Goal: Browse casually

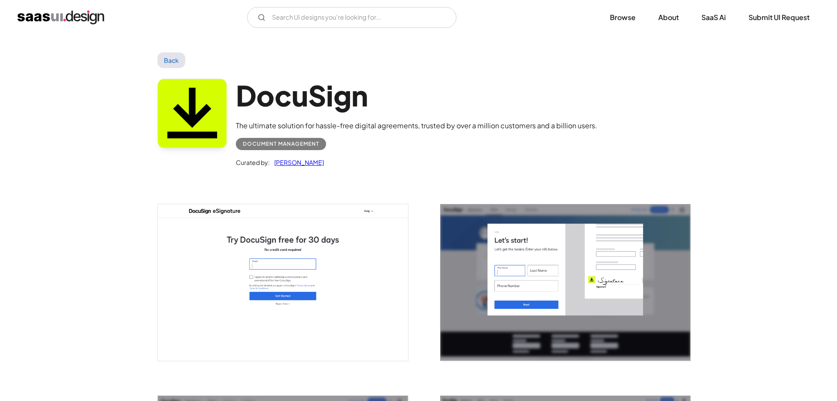
scroll to position [1700, 0]
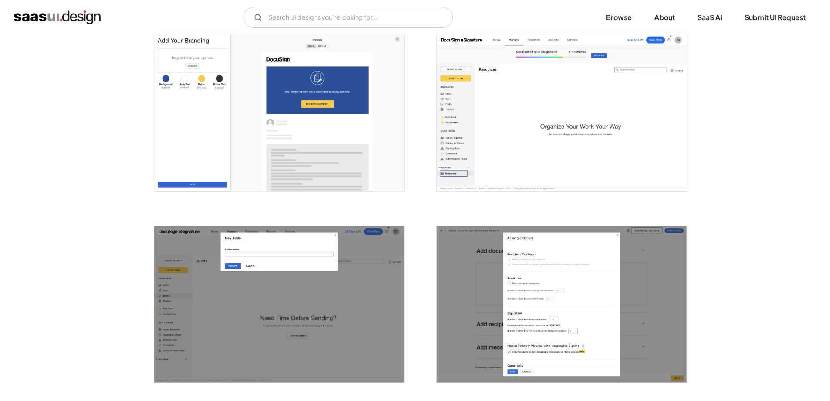
click at [226, 116] on img "open lightbox" at bounding box center [279, 112] width 250 height 156
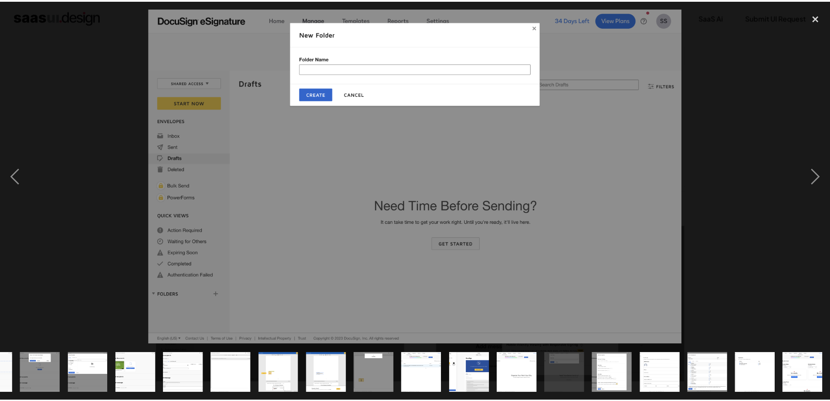
scroll to position [0, 325]
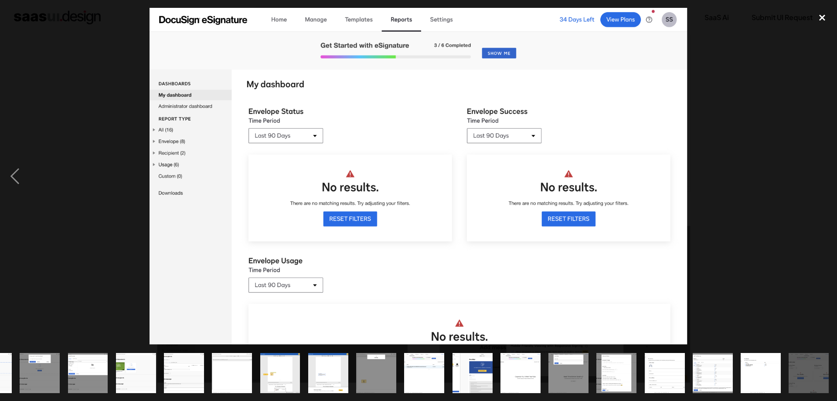
click at [825, 16] on div "close lightbox" at bounding box center [822, 17] width 30 height 19
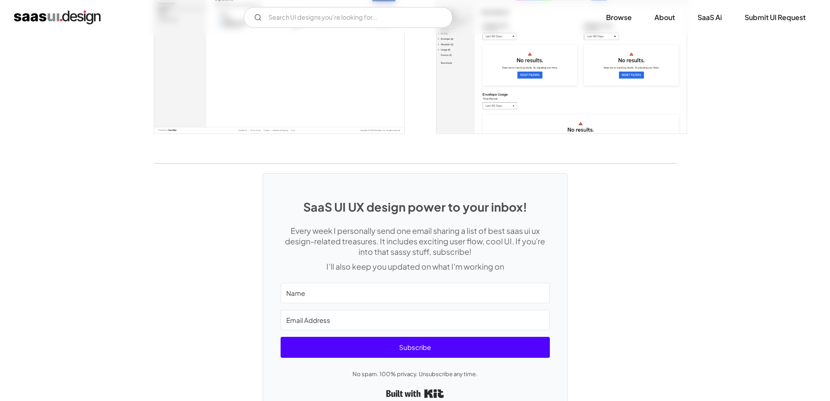
scroll to position [2380, 0]
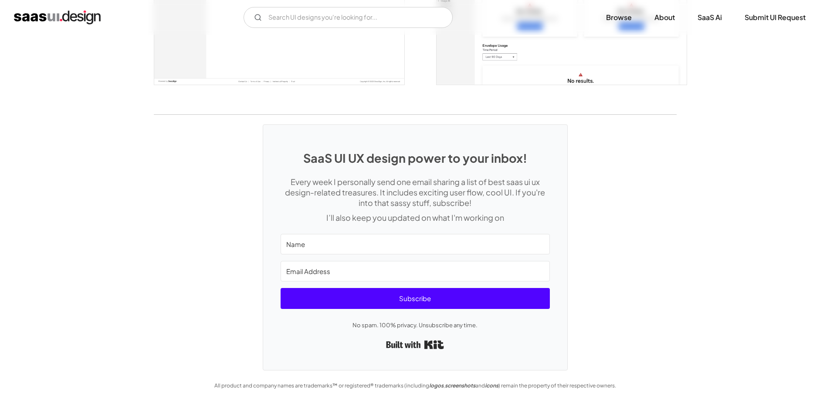
click at [221, 160] on div "SaaS UI UX design power to your inbox! Every week I personally send one email s…" at bounding box center [415, 242] width 830 height 255
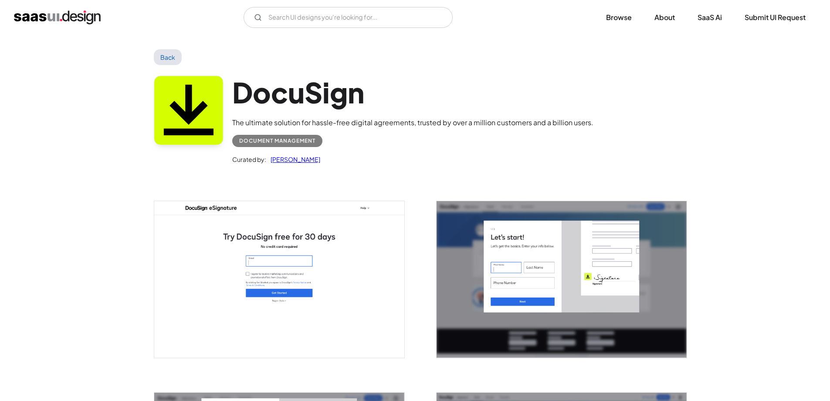
scroll to position [0, 0]
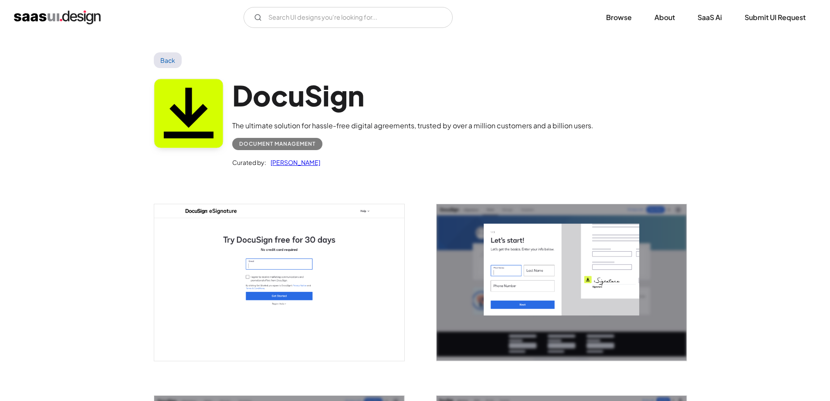
click at [165, 59] on link "Back" at bounding box center [168, 60] width 28 height 16
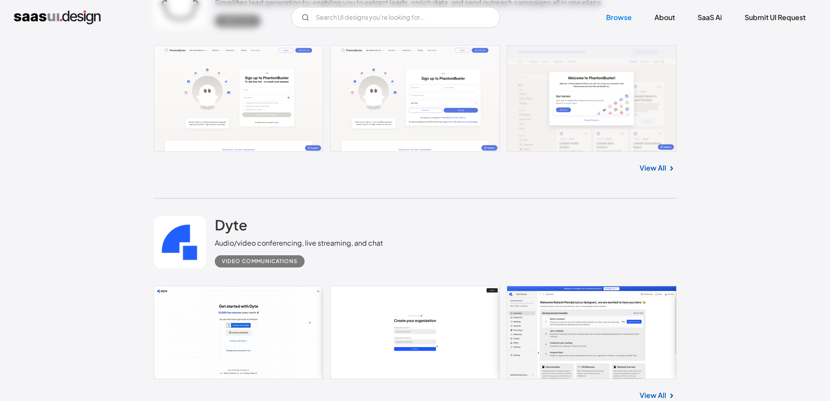
scroll to position [2328, 0]
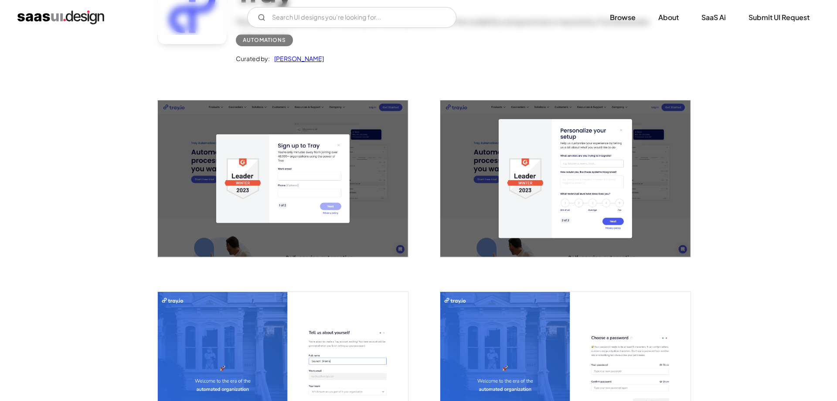
scroll to position [44, 0]
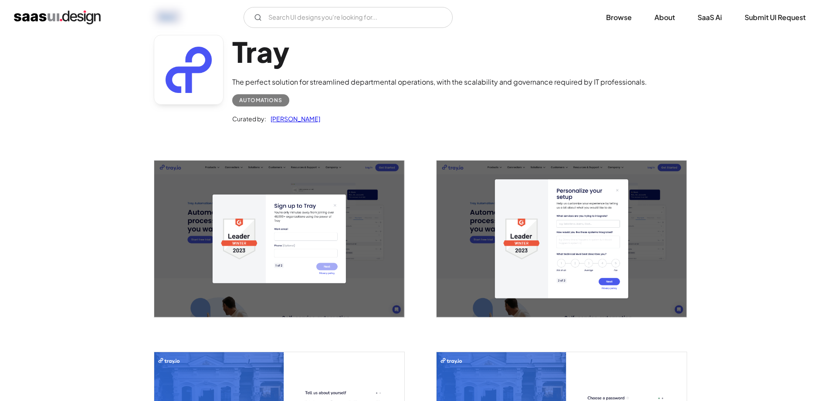
click at [263, 190] on img "open lightbox" at bounding box center [279, 238] width 250 height 156
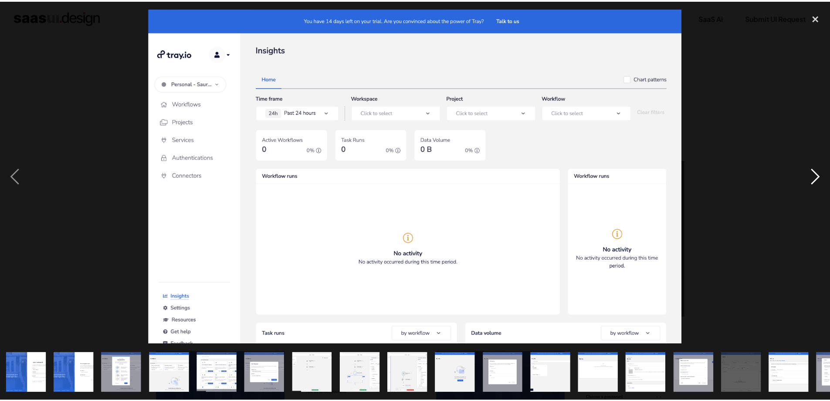
scroll to position [0, 133]
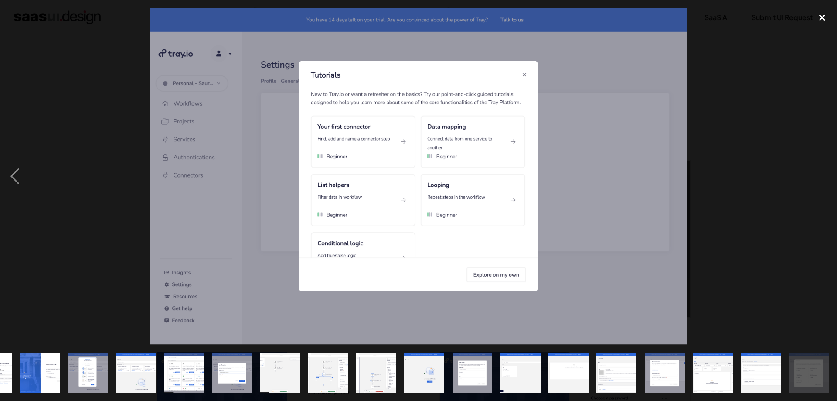
click at [824, 14] on div "close lightbox" at bounding box center [822, 17] width 30 height 19
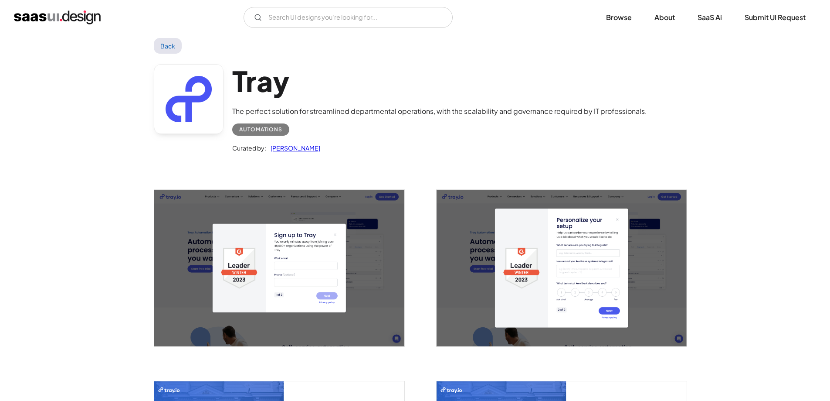
scroll to position [0, 0]
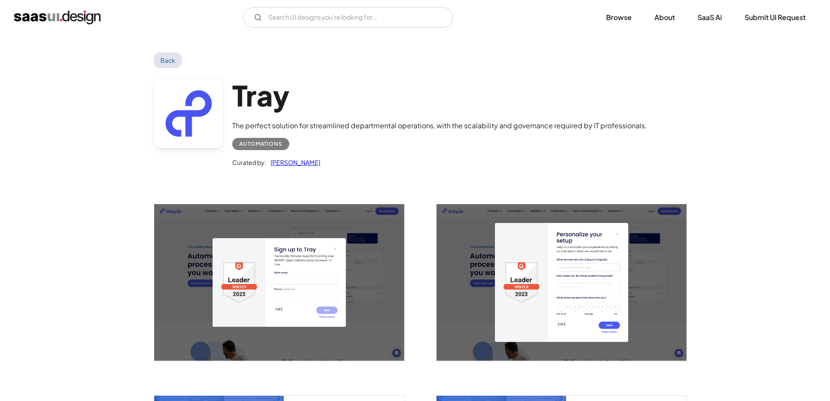
drag, startPoint x: 164, startPoint y: 60, endPoint x: 151, endPoint y: 55, distance: 13.5
click at [164, 60] on link "Back" at bounding box center [168, 60] width 28 height 16
click at [164, 53] on link "Back" at bounding box center [168, 60] width 28 height 16
click at [164, 54] on link "Back" at bounding box center [168, 60] width 28 height 16
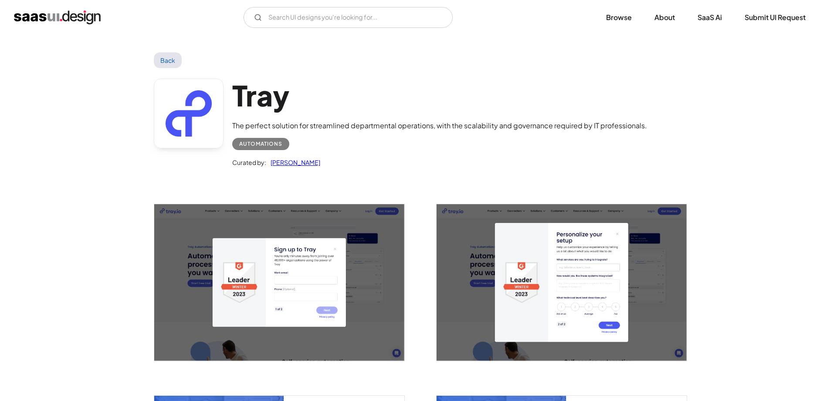
click at [166, 60] on link "Back" at bounding box center [168, 60] width 28 height 16
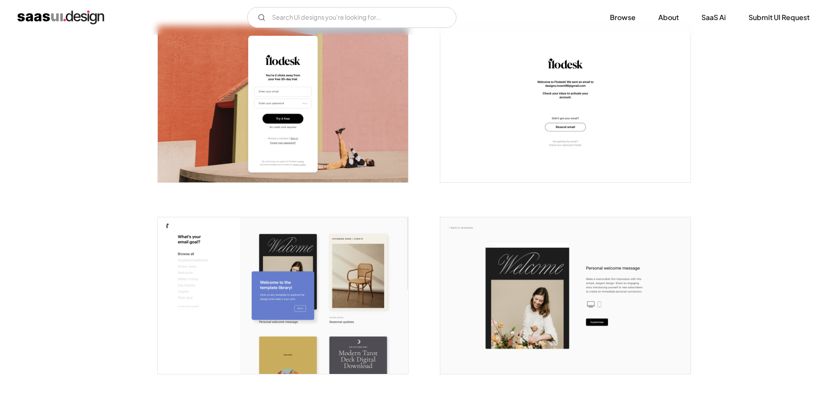
scroll to position [218, 0]
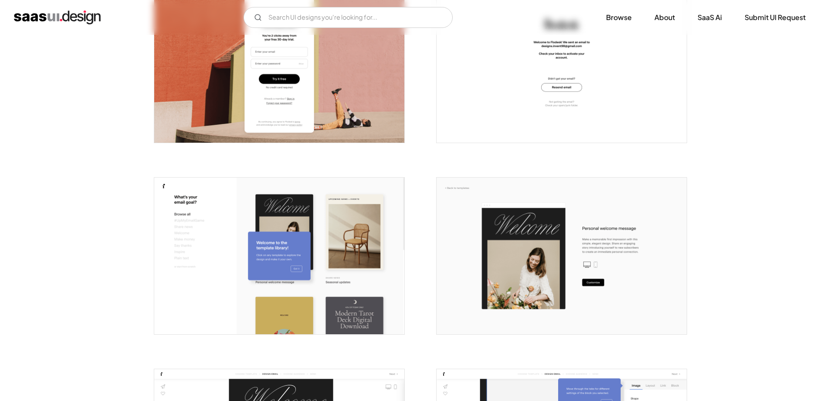
click at [289, 69] on img "open lightbox" at bounding box center [279, 64] width 250 height 156
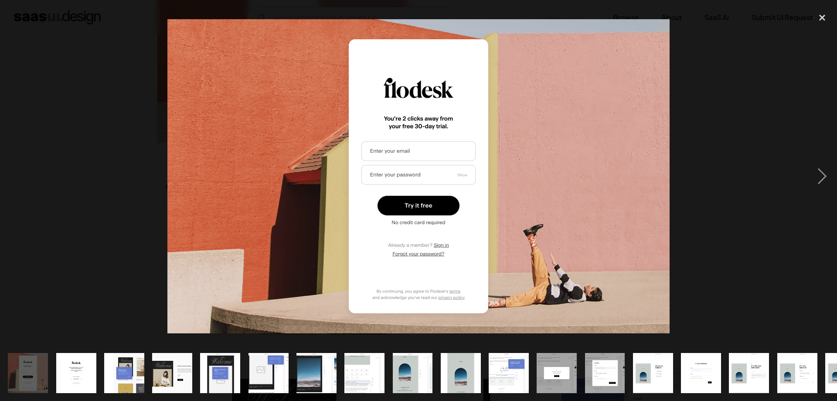
click at [785, 170] on div at bounding box center [418, 176] width 837 height 336
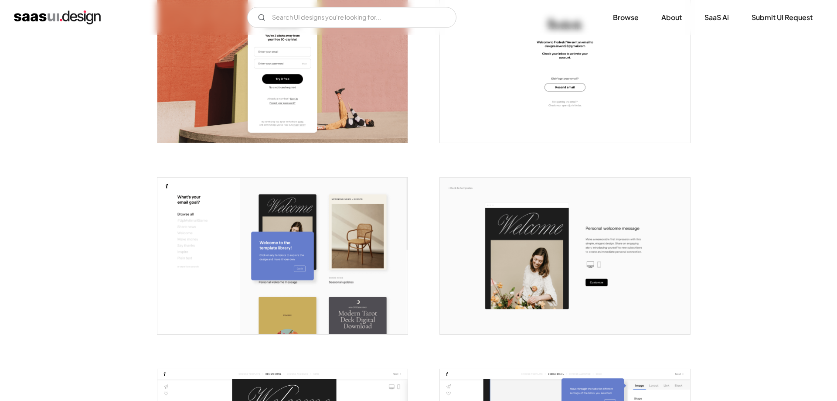
scroll to position [204, 0]
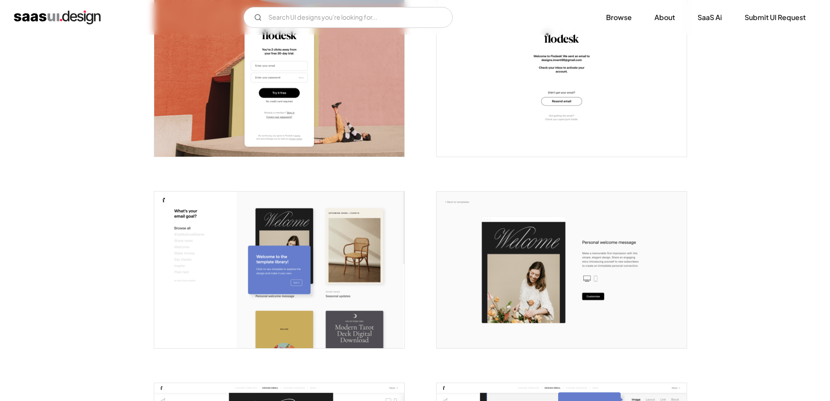
click at [375, 134] on img "open lightbox" at bounding box center [279, 78] width 250 height 156
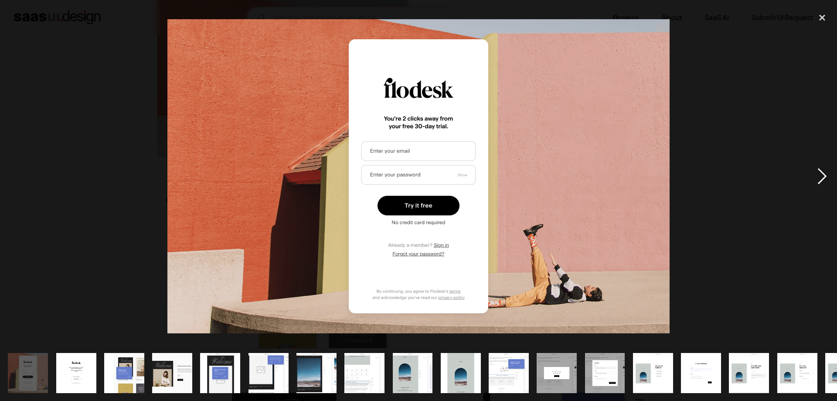
click at [818, 170] on div "next image" at bounding box center [822, 176] width 30 height 336
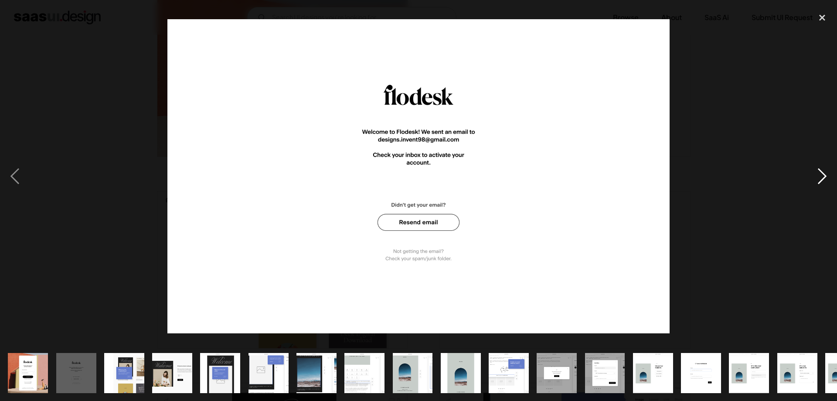
click at [826, 174] on div "next image" at bounding box center [822, 176] width 30 height 336
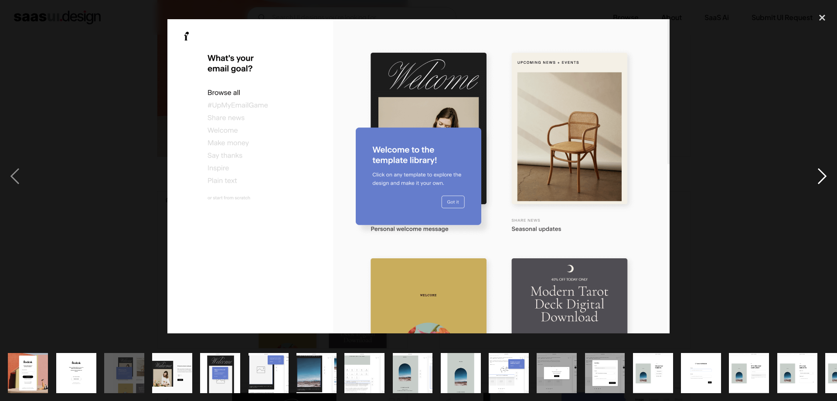
click at [826, 174] on div "next image" at bounding box center [822, 176] width 30 height 336
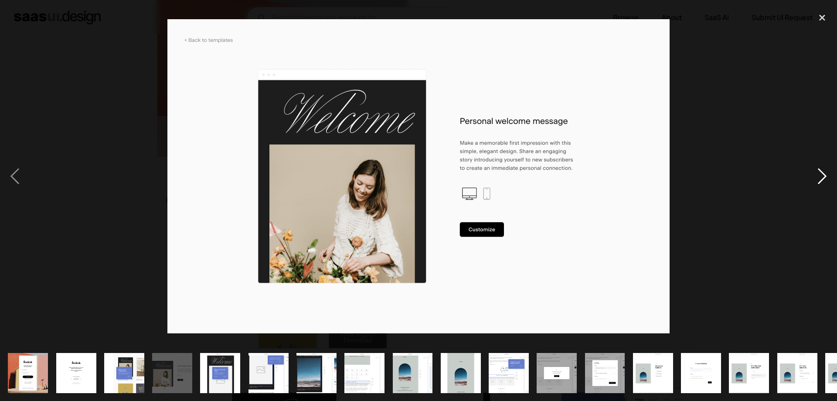
click at [826, 174] on div "next image" at bounding box center [822, 176] width 30 height 336
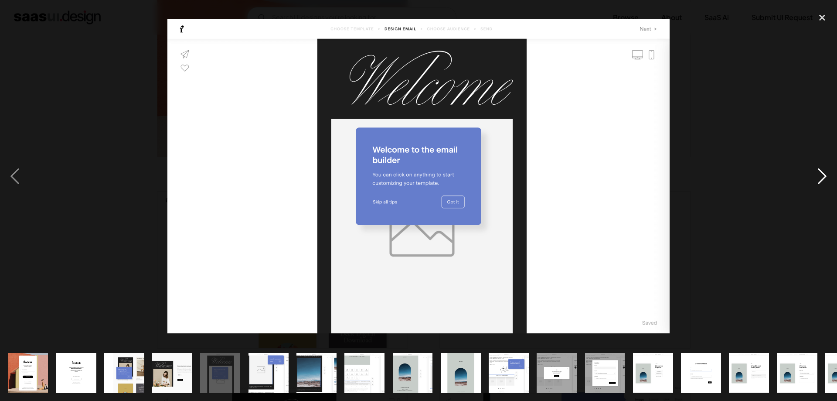
click at [826, 174] on div "next image" at bounding box center [822, 176] width 30 height 336
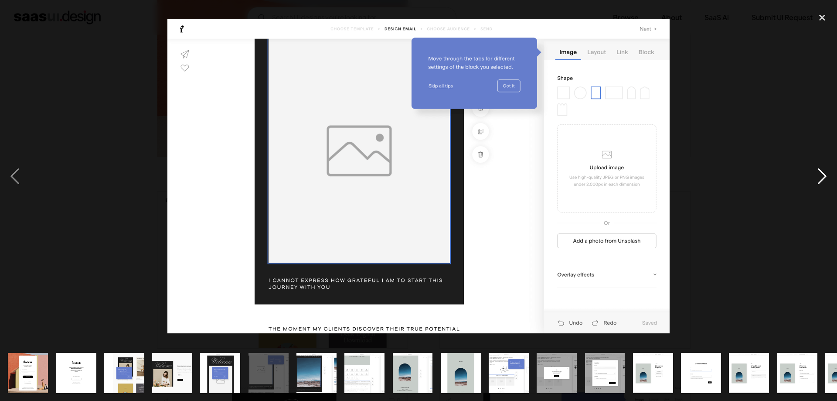
click at [826, 174] on div "next image" at bounding box center [822, 176] width 30 height 336
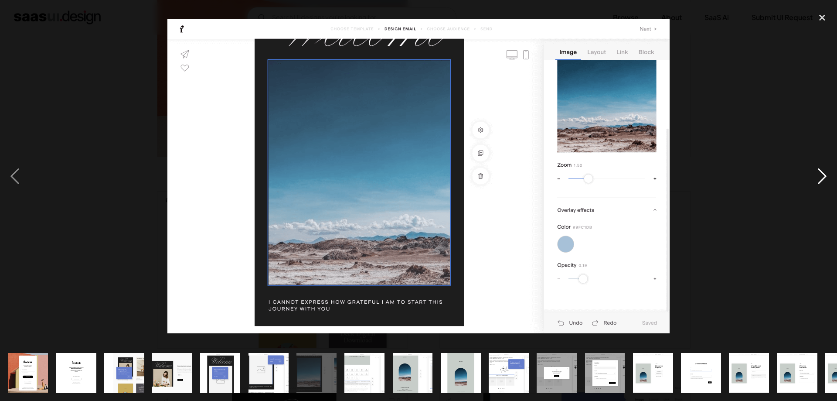
click at [826, 174] on div "next image" at bounding box center [822, 176] width 30 height 336
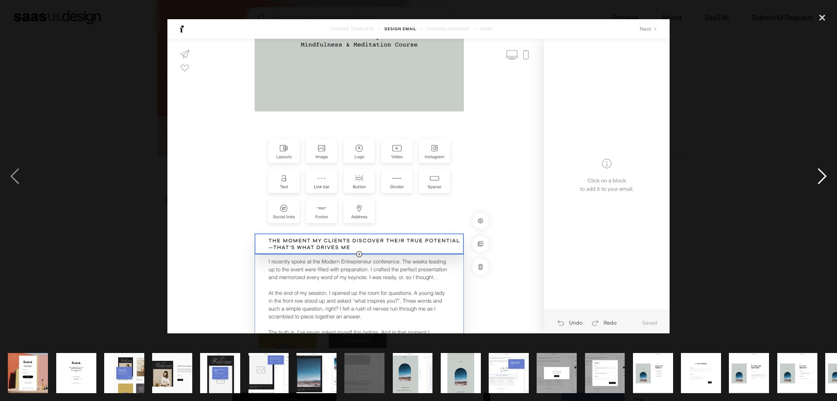
click at [826, 174] on div "next image" at bounding box center [822, 176] width 30 height 336
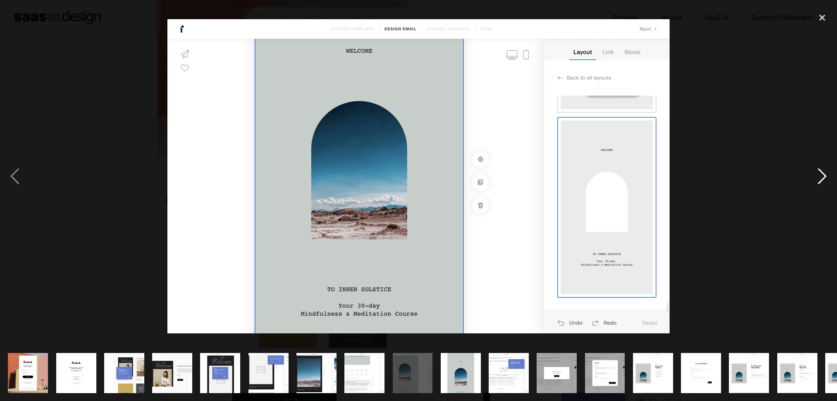
click at [826, 174] on div "next image" at bounding box center [822, 176] width 30 height 336
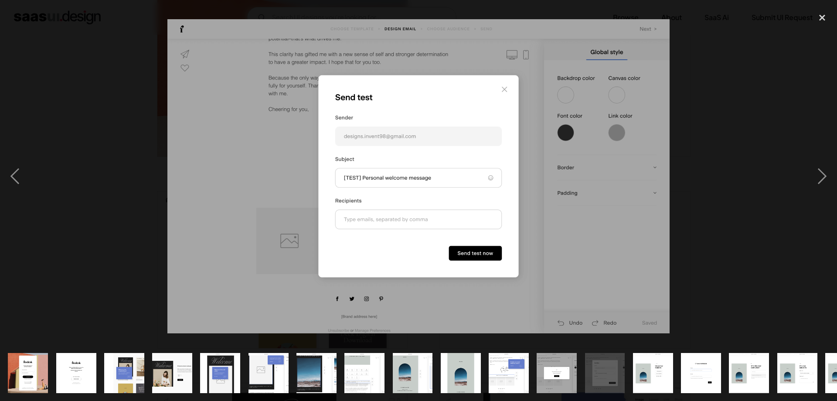
click at [655, 358] on img "show item 14 of 25" at bounding box center [653, 373] width 64 height 40
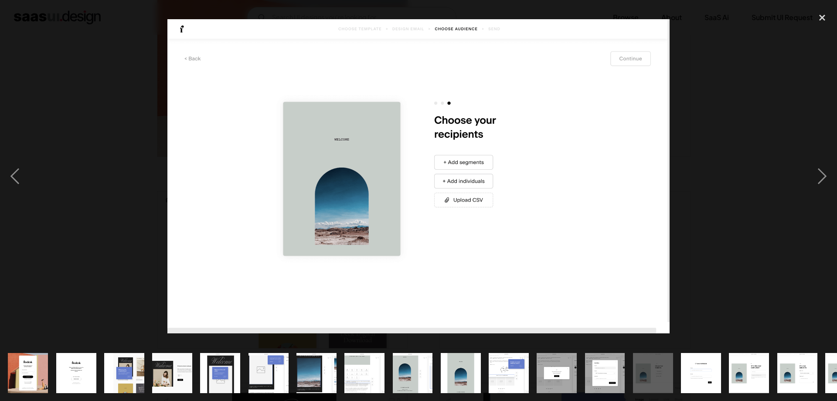
click at [680, 356] on div "show item 15 of 25" at bounding box center [701, 372] width 48 height 56
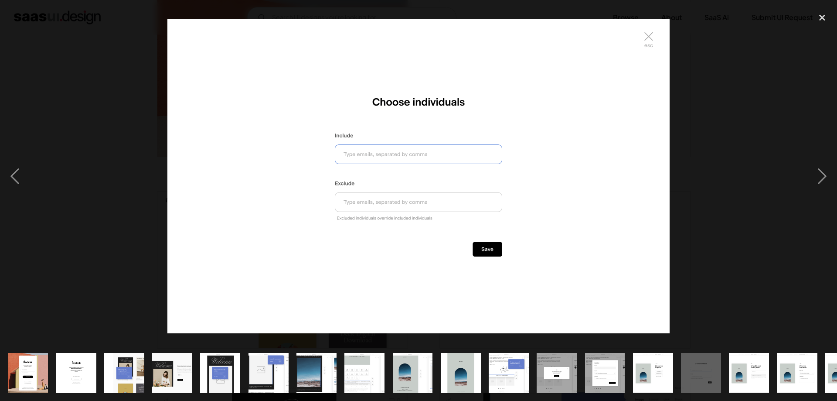
click at [734, 359] on img "show item 16 of 25" at bounding box center [749, 373] width 64 height 40
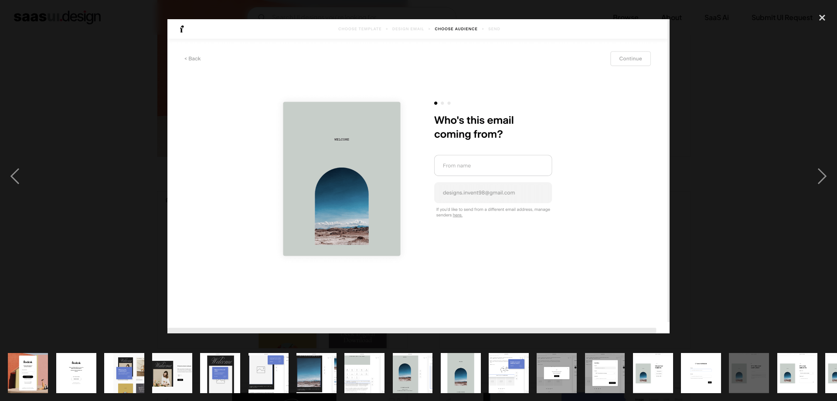
click at [785, 364] on img "show item 17 of 25" at bounding box center [797, 373] width 64 height 40
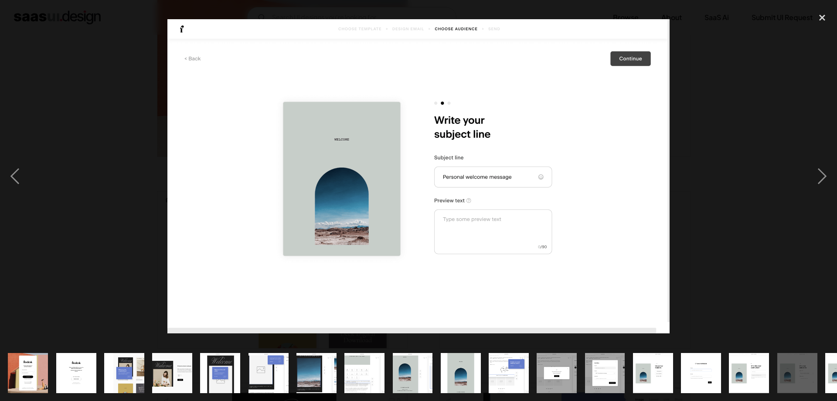
click at [823, 357] on div "show item 18 of 25" at bounding box center [845, 372] width 48 height 56
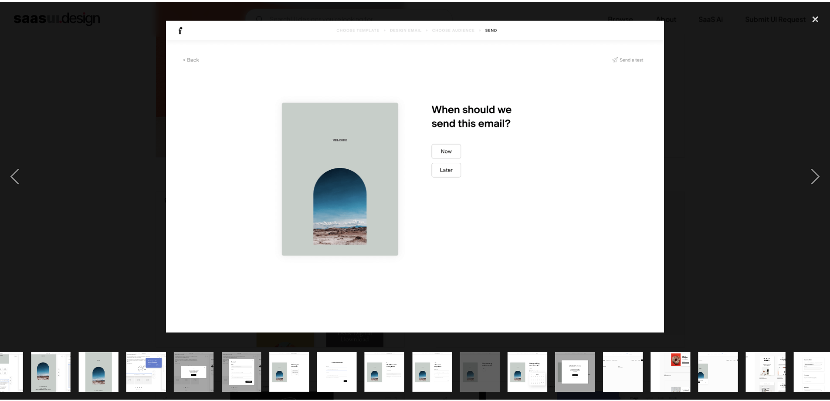
scroll to position [0, 373]
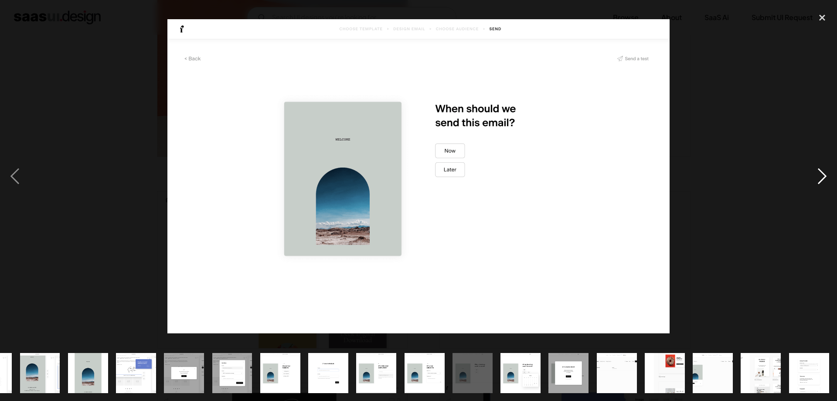
click at [809, 180] on div "next image" at bounding box center [822, 176] width 30 height 336
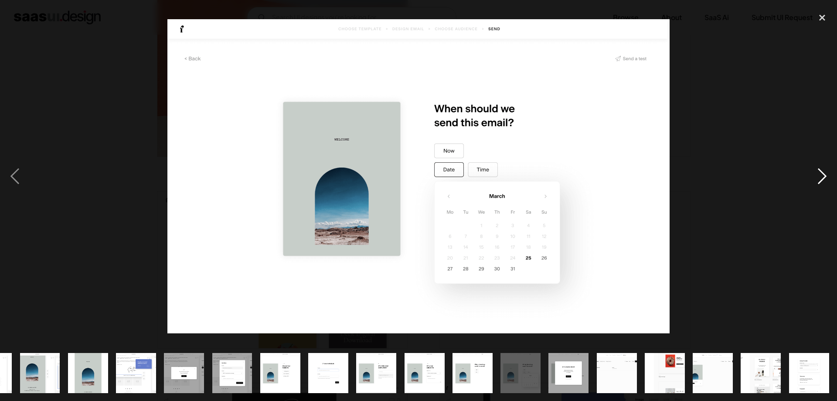
click at [819, 179] on div "next image" at bounding box center [822, 176] width 30 height 336
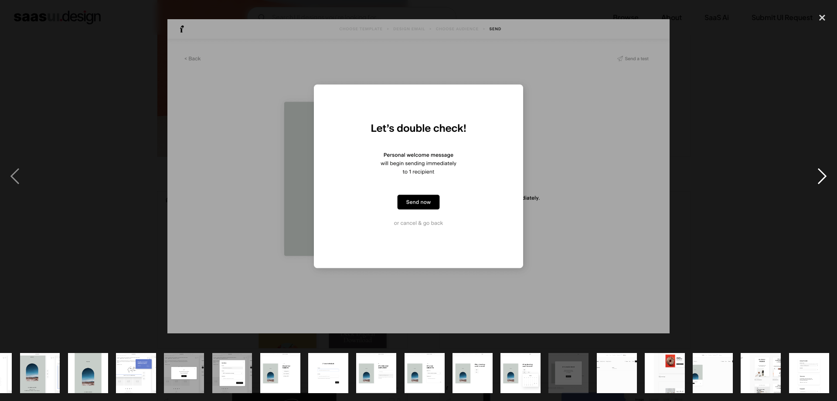
click at [819, 179] on div "next image" at bounding box center [822, 176] width 30 height 336
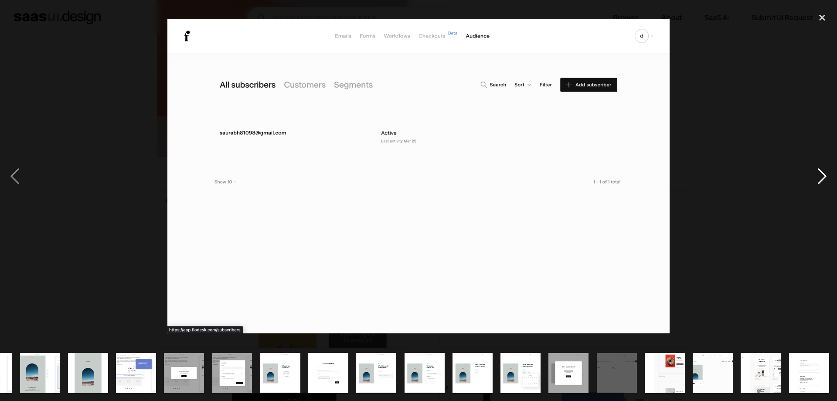
click at [820, 174] on div "next image" at bounding box center [822, 176] width 30 height 336
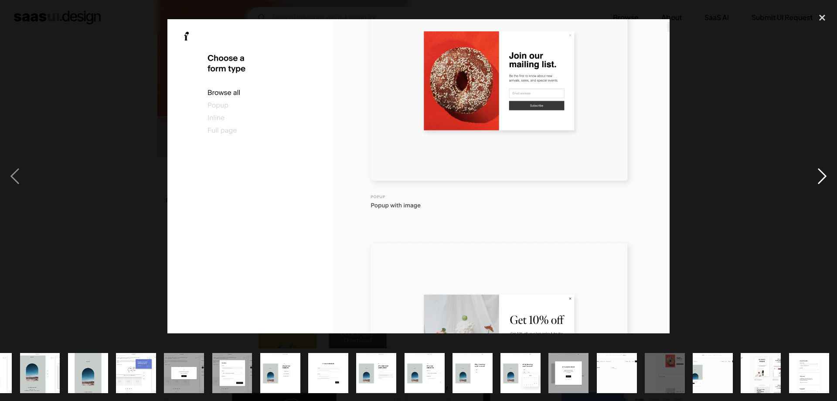
click at [820, 173] on div "next image" at bounding box center [822, 176] width 30 height 336
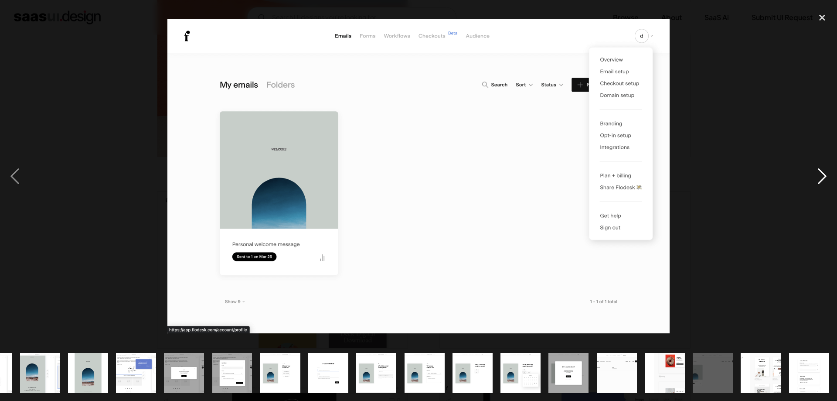
click at [820, 173] on div "next image" at bounding box center [822, 176] width 30 height 336
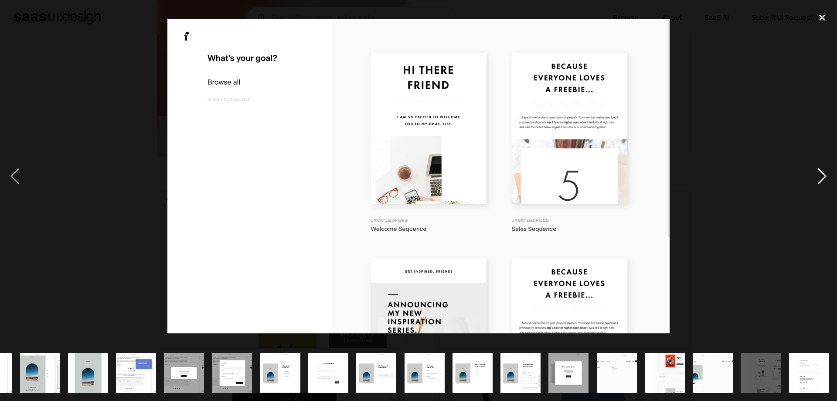
click at [819, 176] on div "next image" at bounding box center [822, 176] width 30 height 336
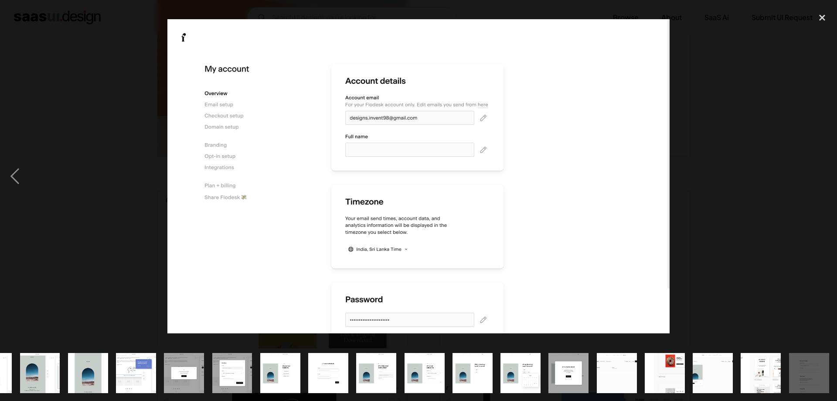
click at [819, 176] on div "next image" at bounding box center [822, 176] width 30 height 336
click at [816, 17] on div "close lightbox" at bounding box center [822, 17] width 30 height 19
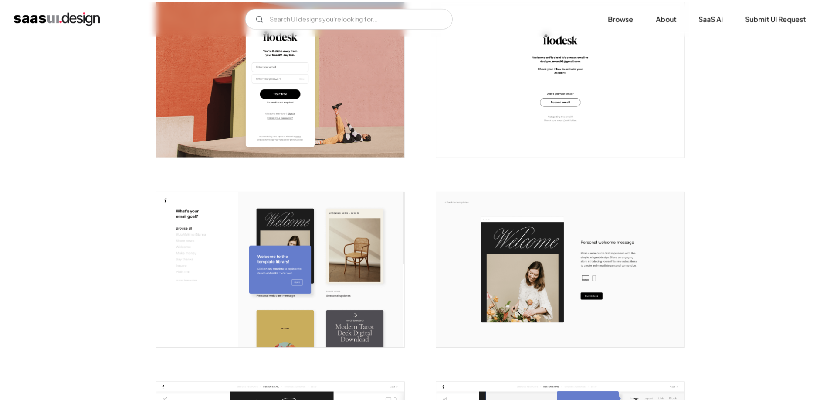
scroll to position [0, 0]
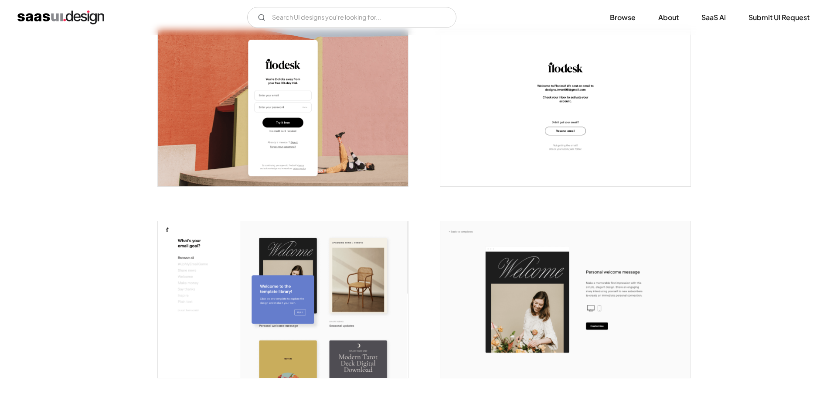
scroll to position [525, 0]
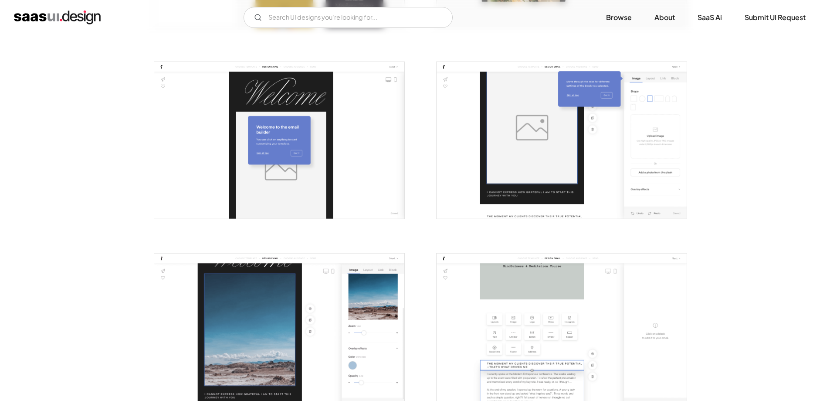
click at [336, 139] on img "open lightbox" at bounding box center [279, 140] width 250 height 156
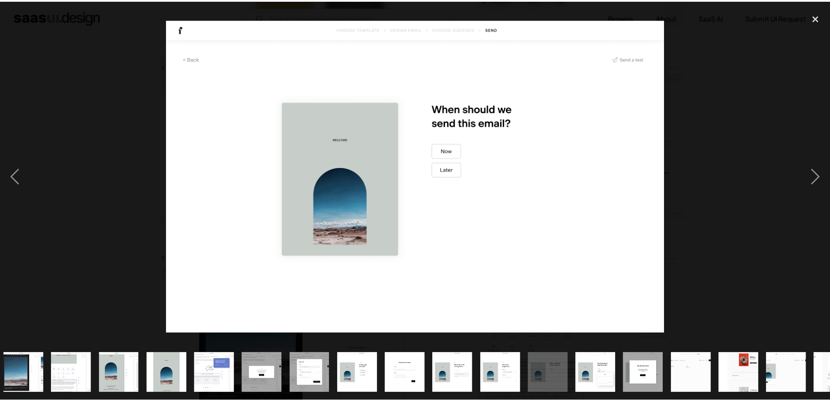
scroll to position [0, 373]
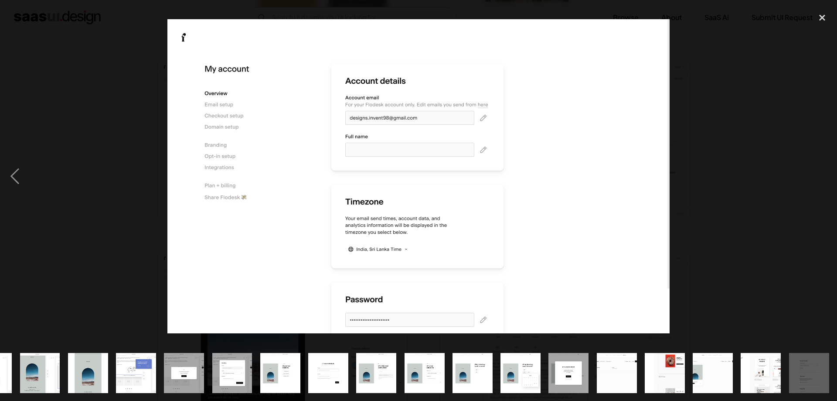
click at [740, 185] on div at bounding box center [418, 176] width 837 height 336
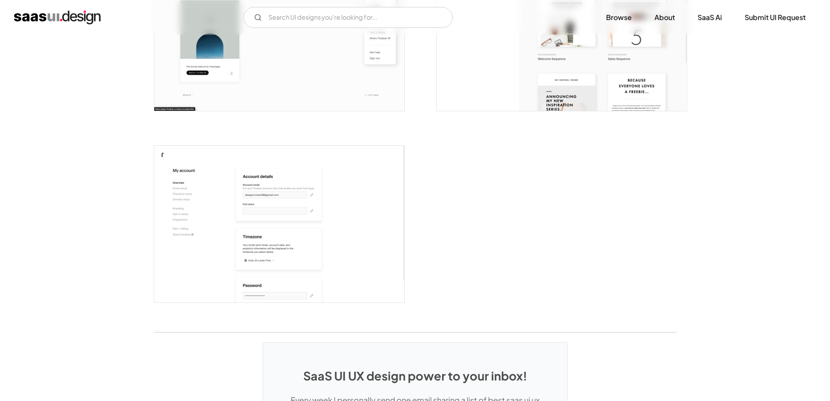
scroll to position [2135, 0]
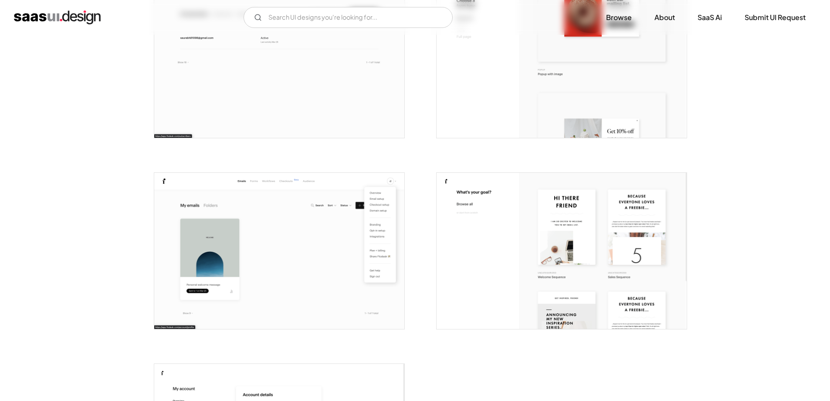
click at [269, 218] on img "open lightbox" at bounding box center [279, 251] width 250 height 156
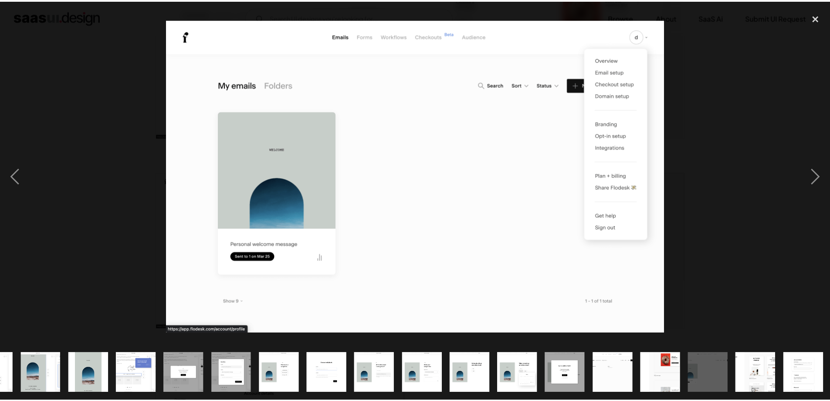
scroll to position [0, 373]
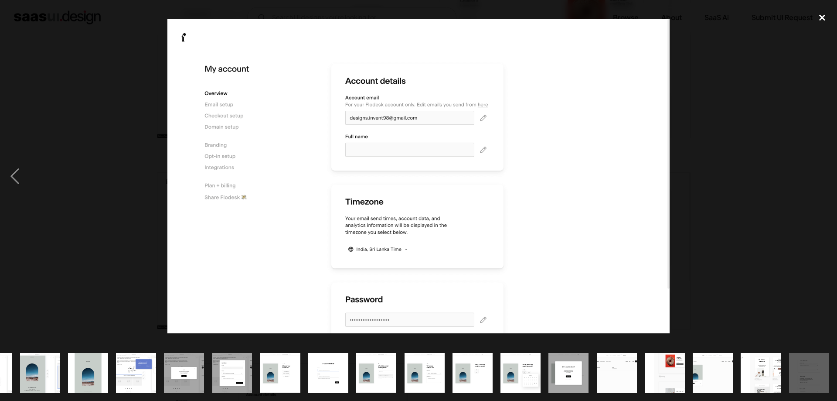
click at [816, 22] on div "close lightbox" at bounding box center [822, 17] width 30 height 19
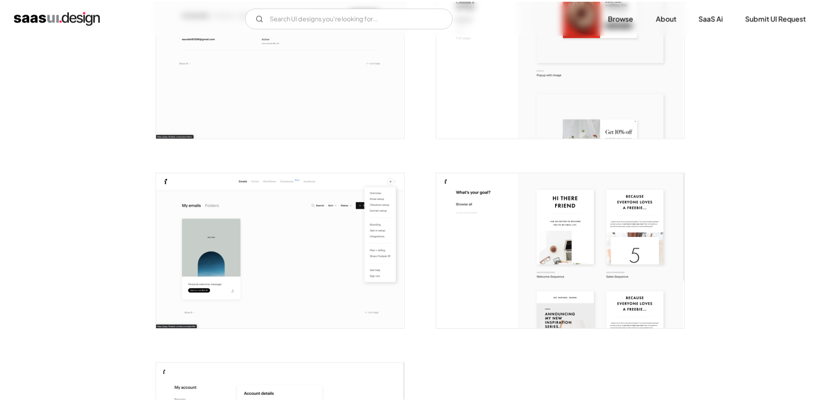
scroll to position [0, 0]
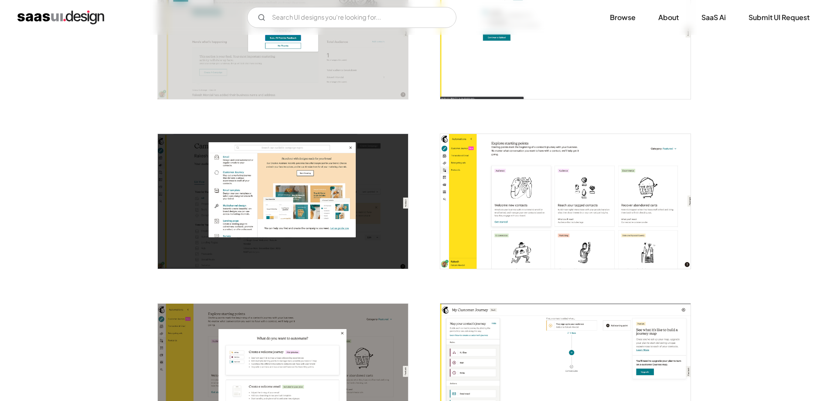
scroll to position [610, 0]
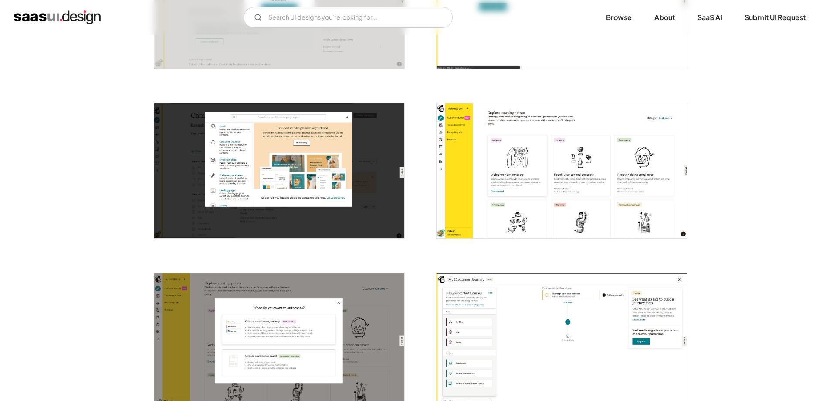
click at [353, 157] on img "open lightbox" at bounding box center [279, 170] width 250 height 135
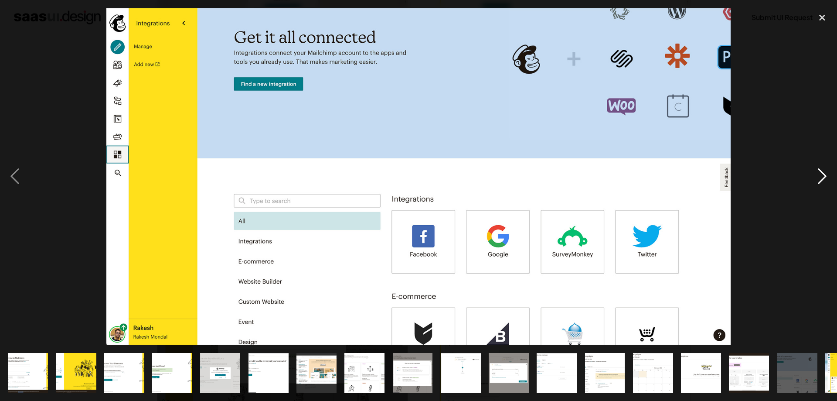
click at [814, 179] on div "next image" at bounding box center [822, 176] width 30 height 336
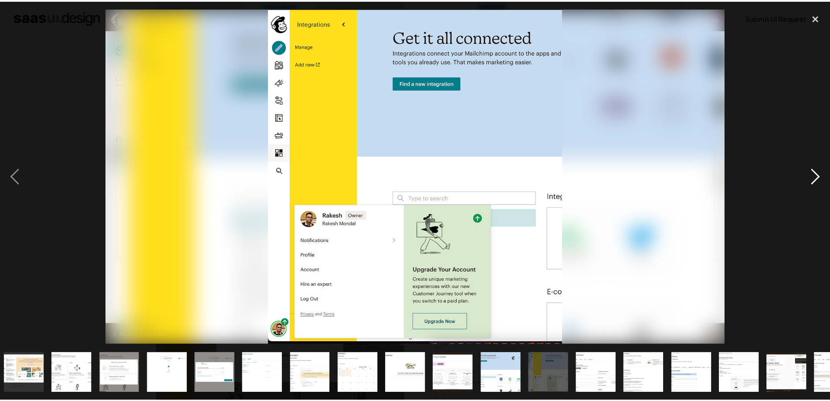
scroll to position [0, 373]
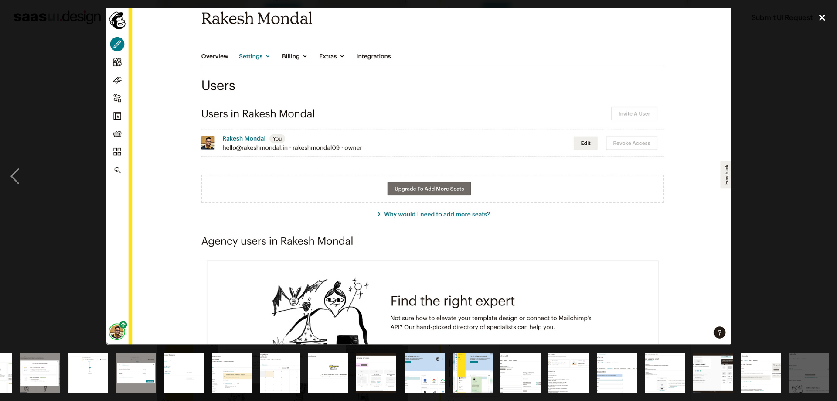
click at [828, 17] on div "close lightbox" at bounding box center [822, 17] width 30 height 19
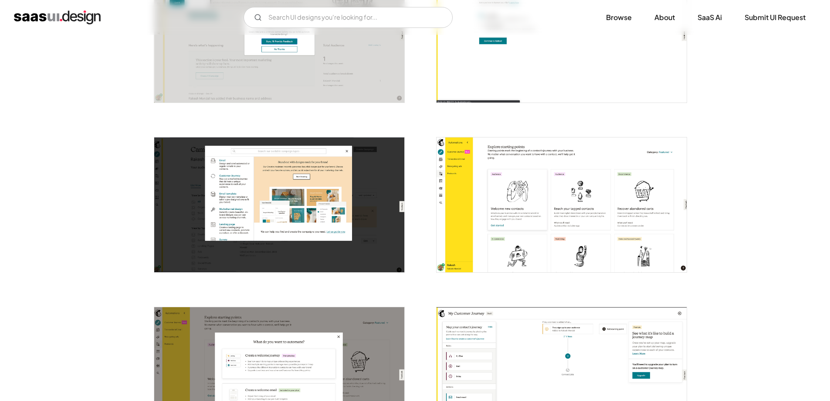
scroll to position [392, 0]
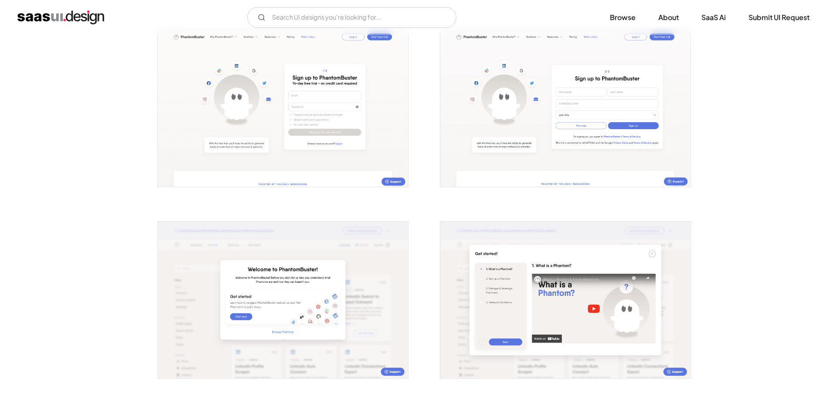
scroll to position [174, 0]
click at [317, 109] on img "open lightbox" at bounding box center [279, 108] width 250 height 156
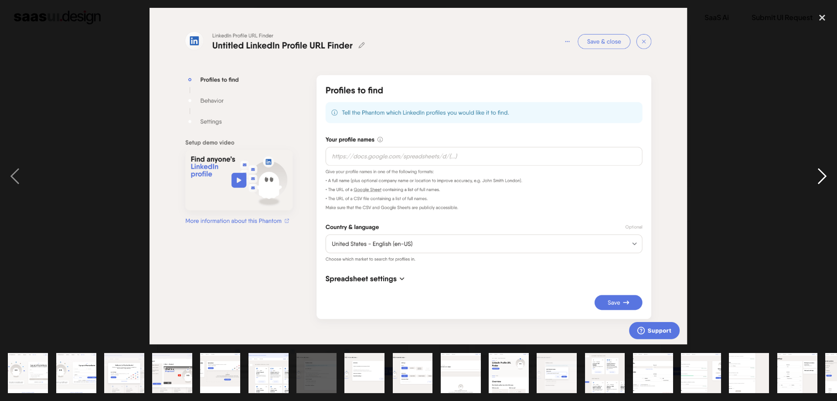
click at [819, 173] on div "next image" at bounding box center [822, 176] width 30 height 336
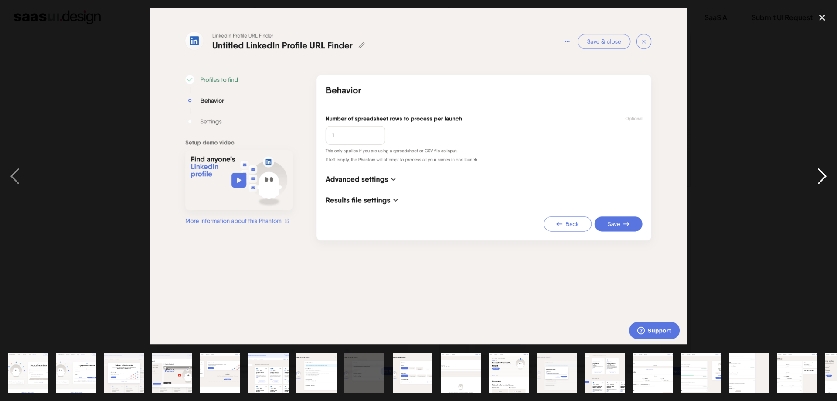
click at [824, 172] on div "next image" at bounding box center [822, 176] width 30 height 336
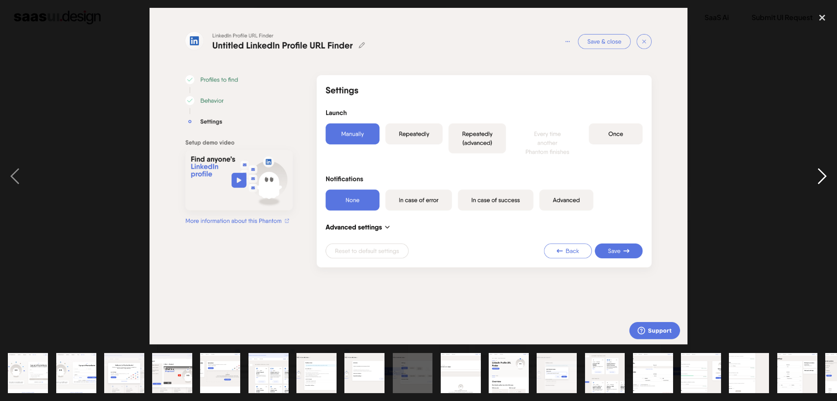
click at [819, 179] on div "next image" at bounding box center [822, 176] width 30 height 336
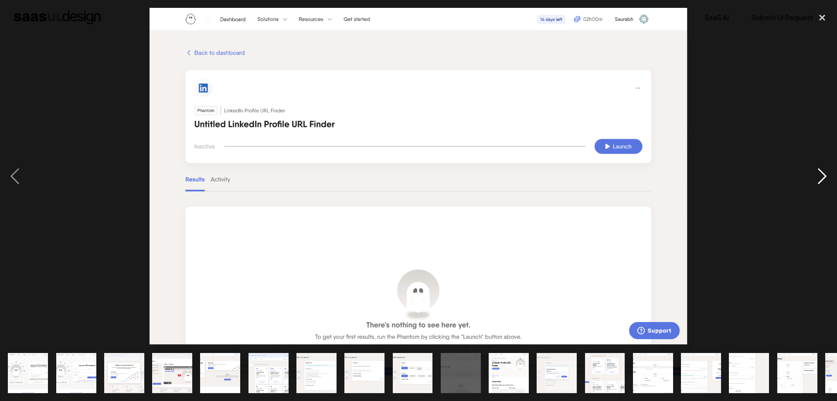
click at [819, 179] on div "next image" at bounding box center [822, 176] width 30 height 336
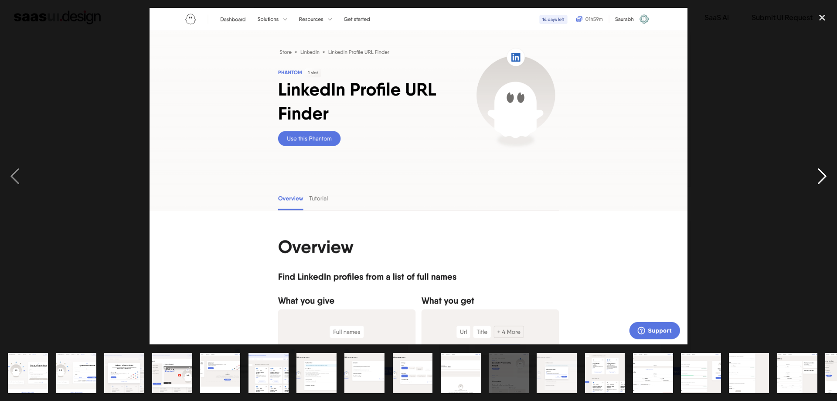
click at [819, 179] on div "next image" at bounding box center [822, 176] width 30 height 336
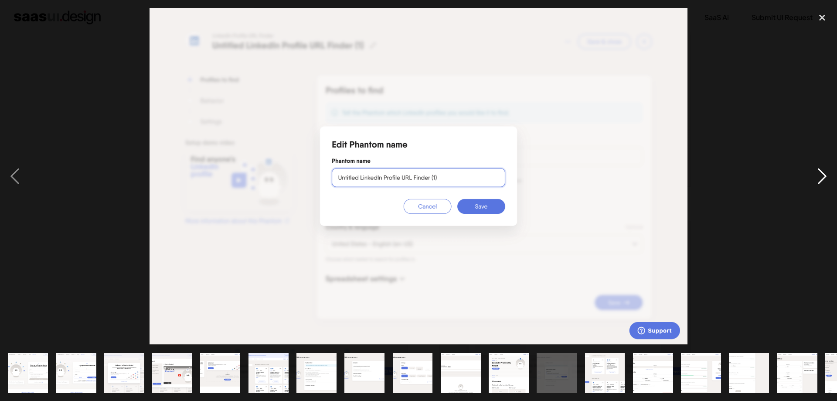
click at [818, 174] on div "next image" at bounding box center [822, 176] width 30 height 336
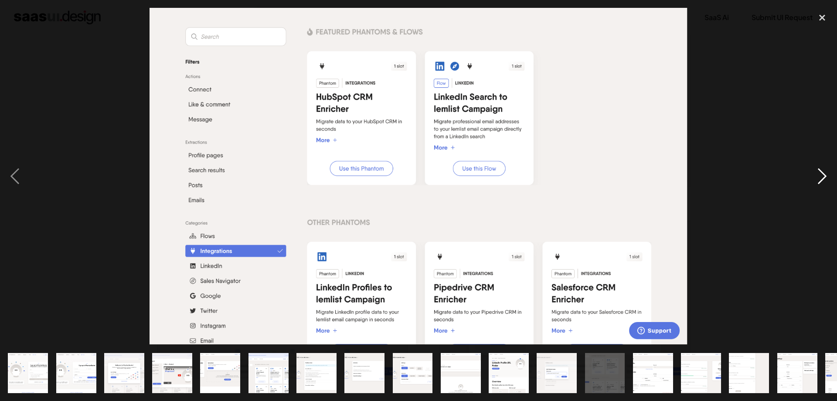
click at [823, 165] on div "next image" at bounding box center [822, 176] width 30 height 336
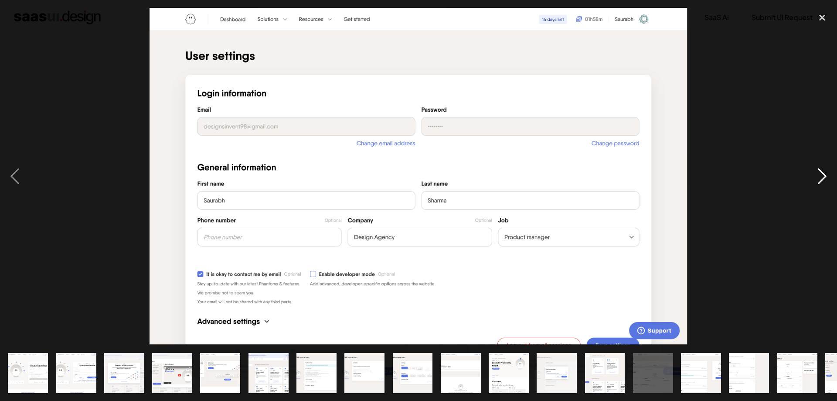
click at [822, 173] on div "next image" at bounding box center [822, 176] width 30 height 336
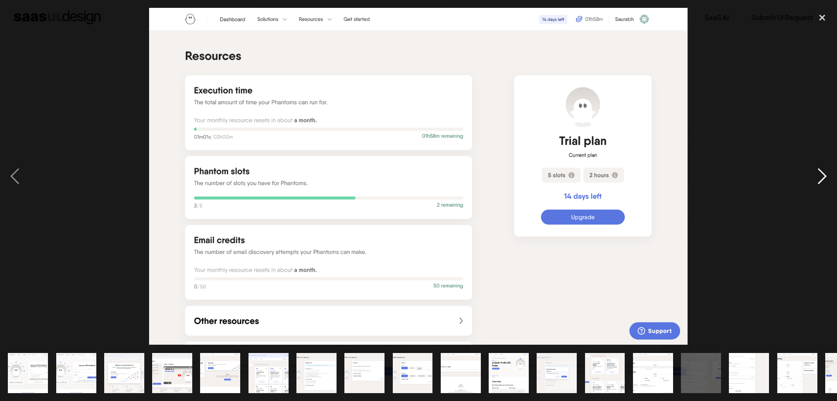
click at [821, 174] on div "next image" at bounding box center [822, 176] width 30 height 336
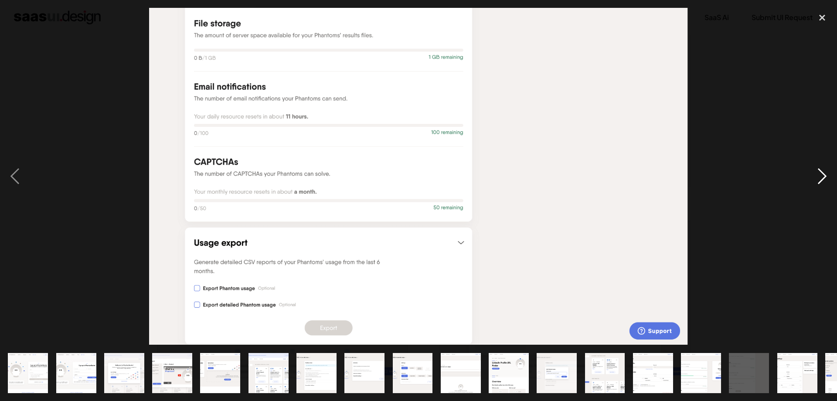
click at [821, 179] on div "next image" at bounding box center [822, 176] width 30 height 336
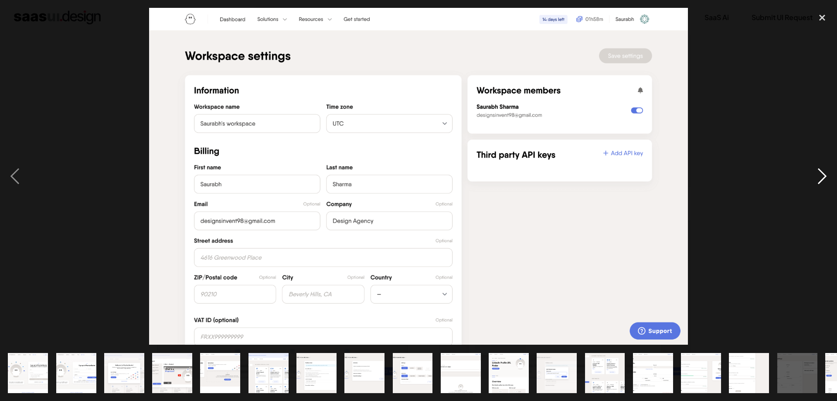
click at [820, 179] on div "next image" at bounding box center [822, 176] width 30 height 336
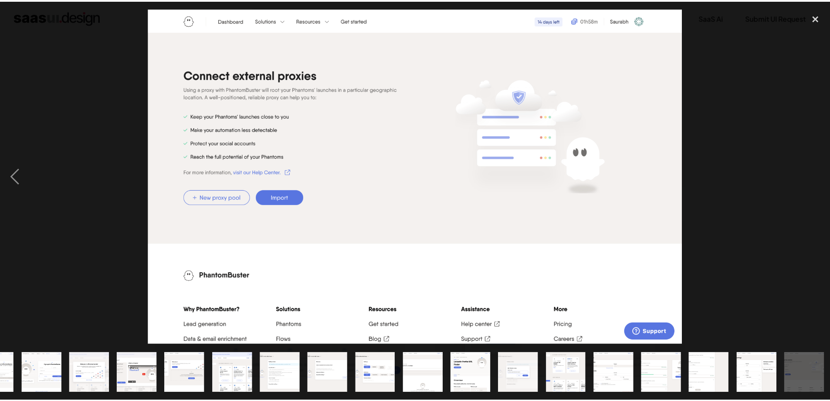
scroll to position [0, 36]
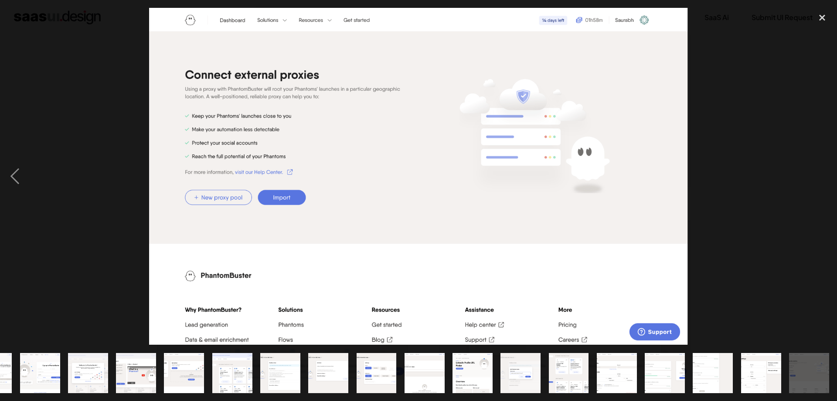
click at [821, 178] on div "next image" at bounding box center [822, 176] width 30 height 336
click at [694, 80] on div at bounding box center [418, 176] width 837 height 336
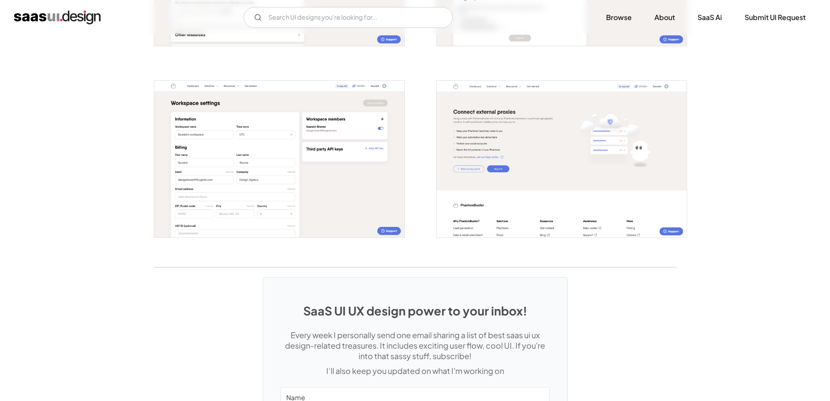
scroll to position [1632, 0]
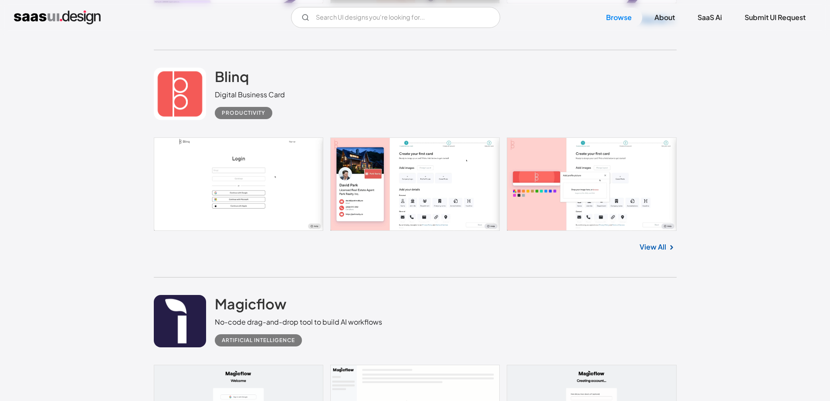
scroll to position [4943, 0]
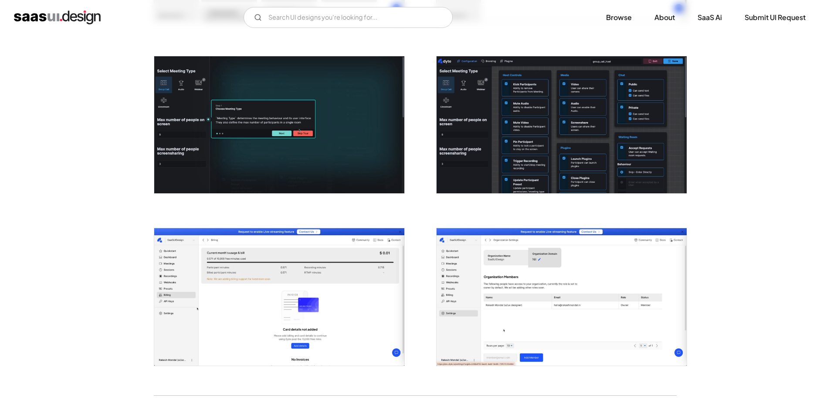
scroll to position [1632, 0]
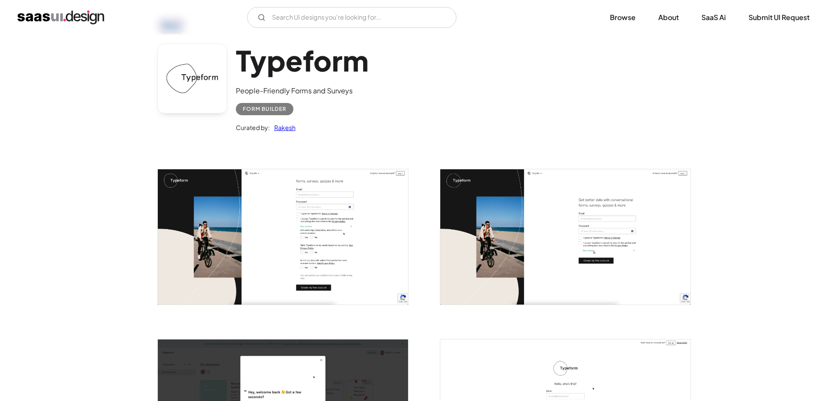
scroll to position [87, 0]
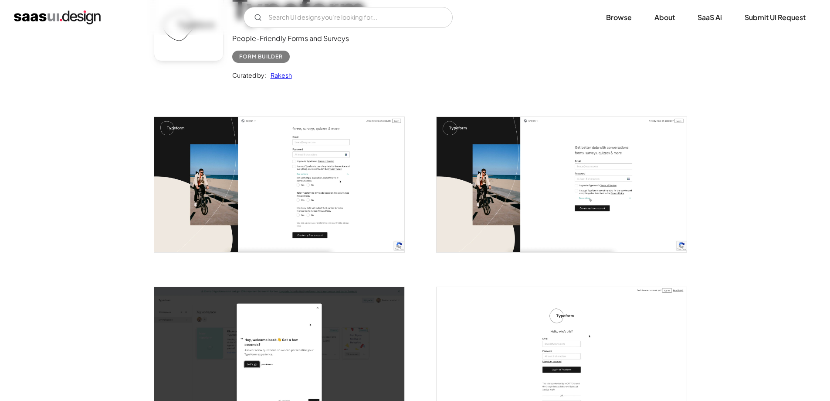
click at [322, 177] on img "open lightbox" at bounding box center [279, 184] width 250 height 135
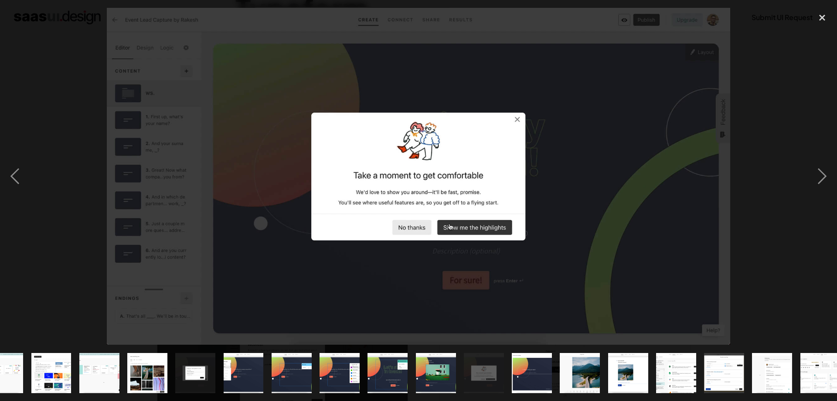
scroll to position [0, 373]
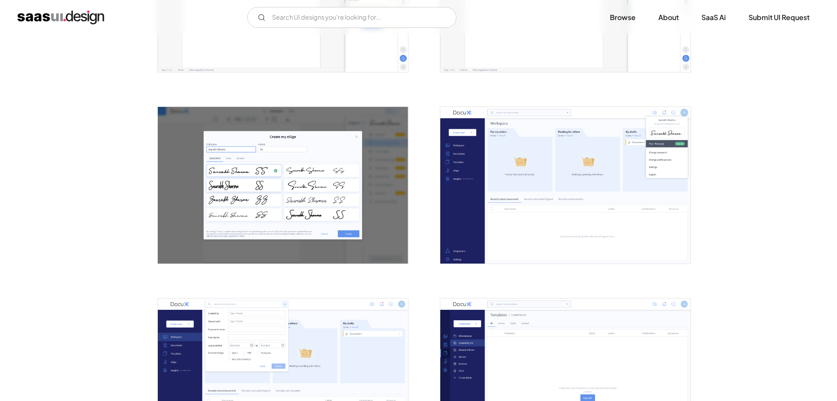
scroll to position [872, 0]
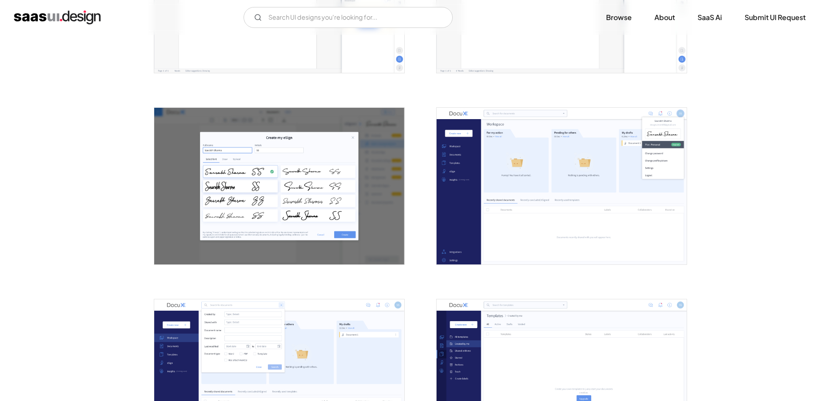
click at [578, 196] on img "open lightbox" at bounding box center [562, 186] width 250 height 156
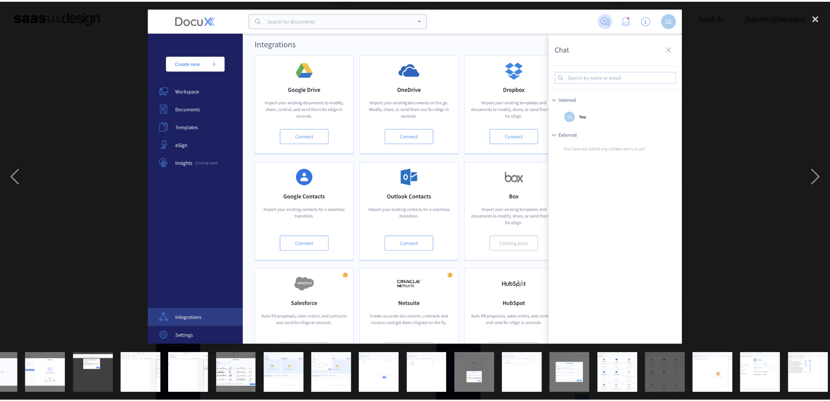
scroll to position [0, 180]
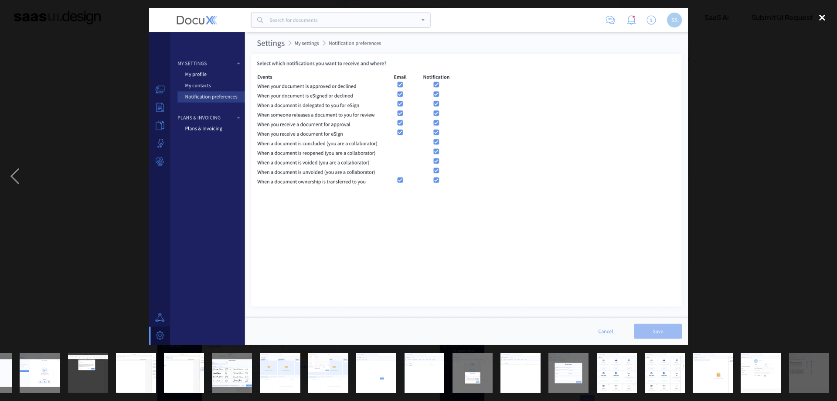
click at [816, 15] on div "close lightbox" at bounding box center [822, 17] width 30 height 19
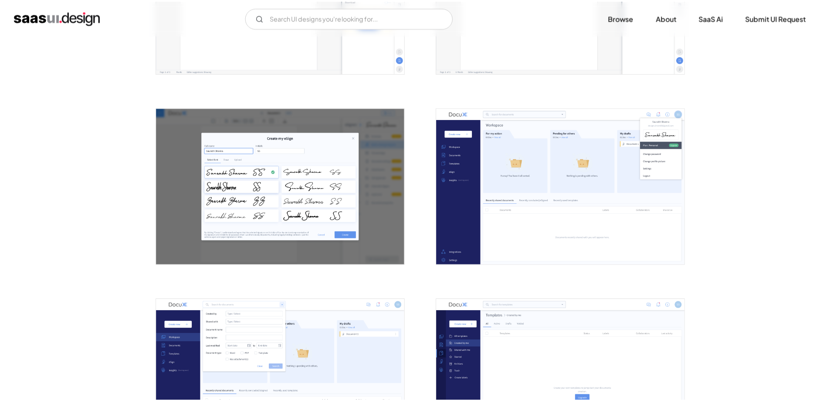
scroll to position [0, 0]
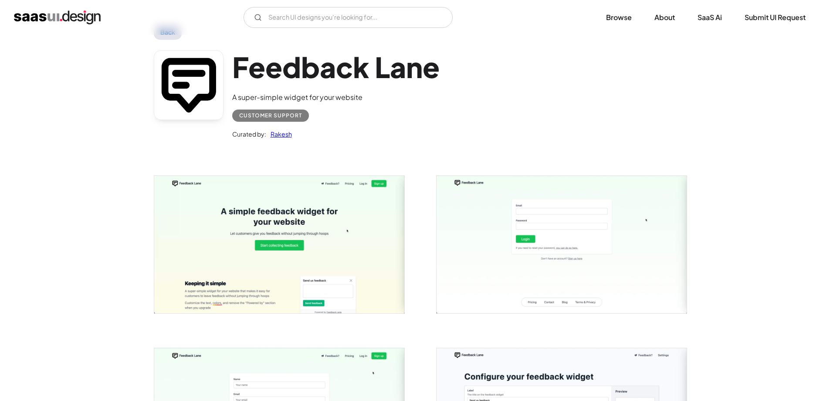
scroll to position [44, 0]
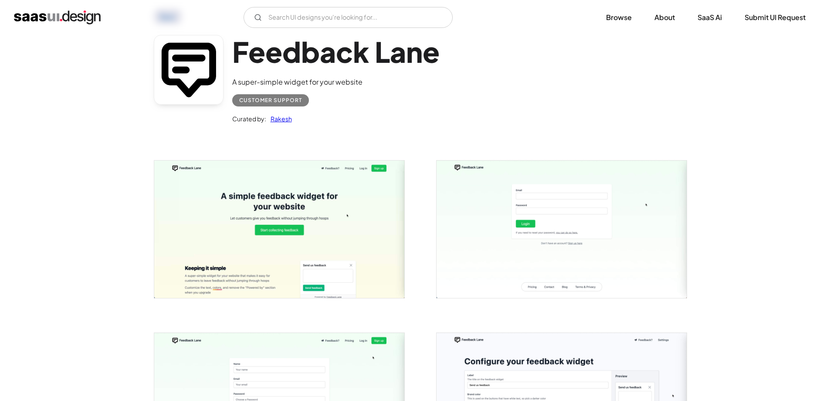
click at [229, 200] on img "open lightbox" at bounding box center [279, 228] width 250 height 137
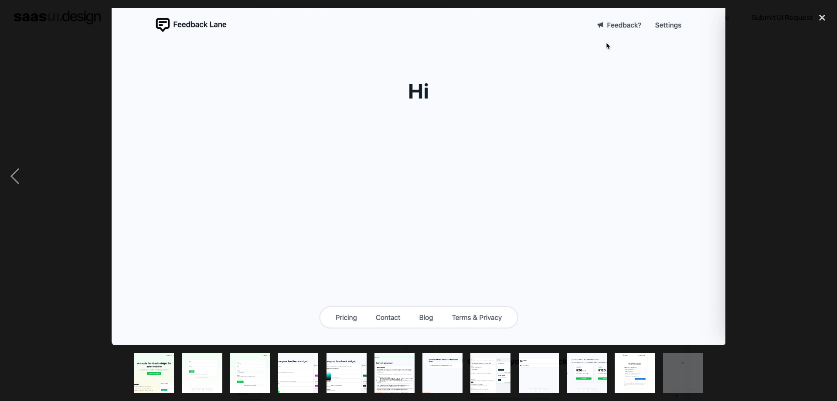
click at [81, 148] on div at bounding box center [418, 176] width 837 height 336
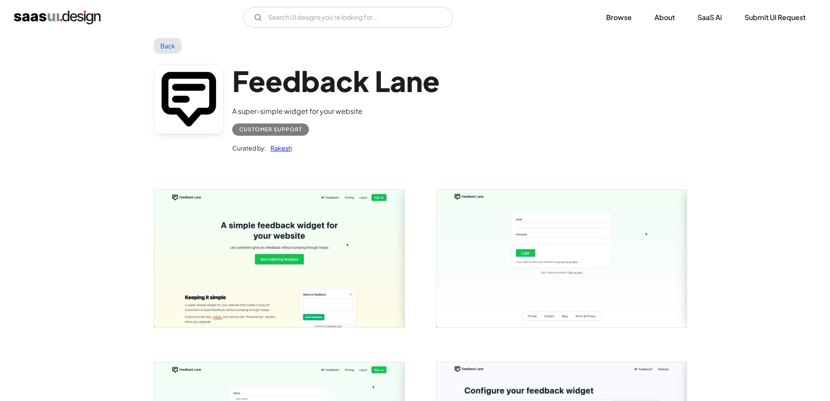
scroll to position [0, 0]
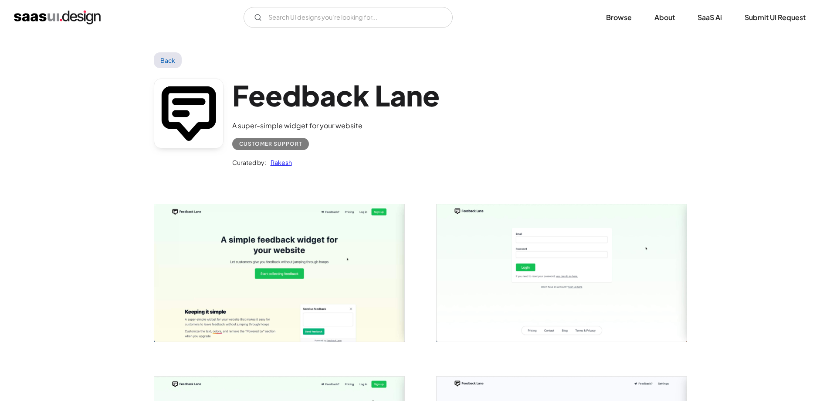
click at [164, 60] on link "Back" at bounding box center [168, 60] width 28 height 16
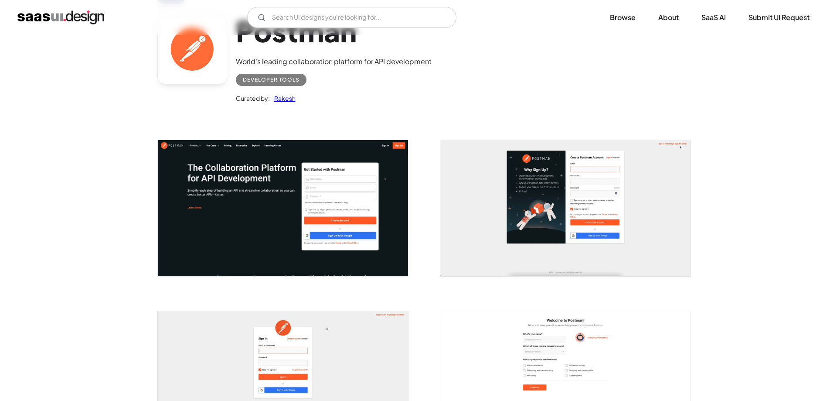
scroll to position [174, 0]
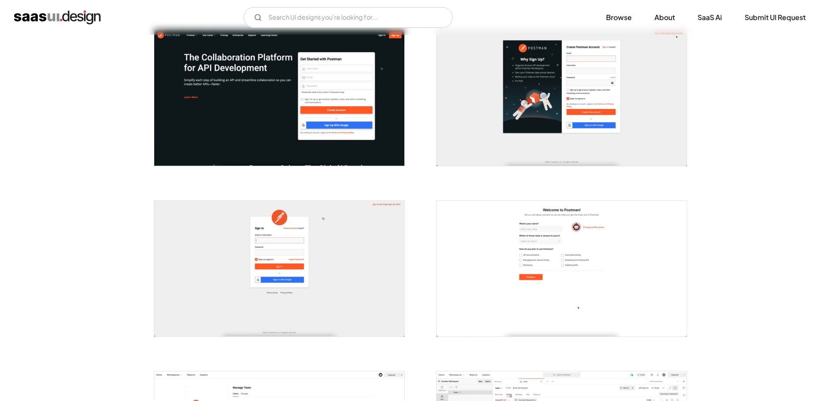
click at [257, 113] on img "open lightbox" at bounding box center [279, 98] width 250 height 136
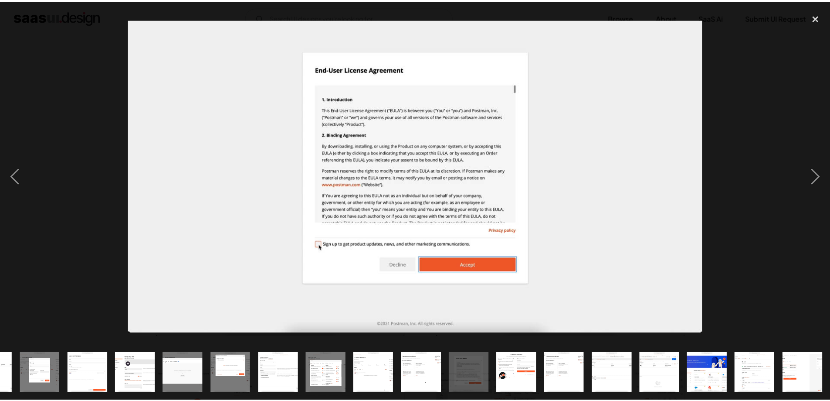
scroll to position [0, 373]
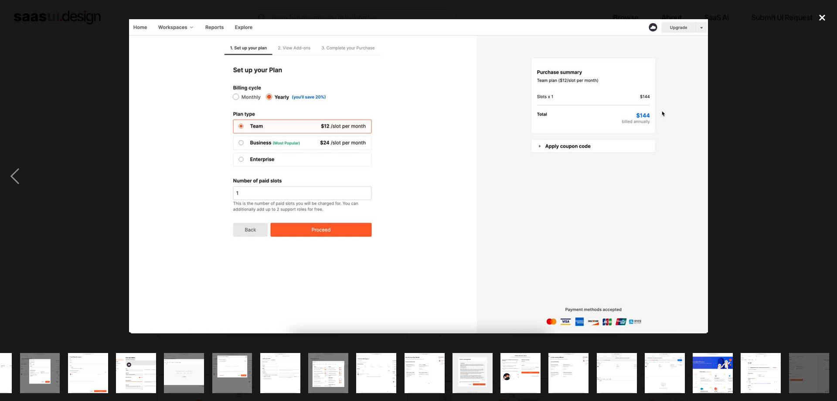
click at [827, 17] on div "close lightbox" at bounding box center [822, 17] width 30 height 19
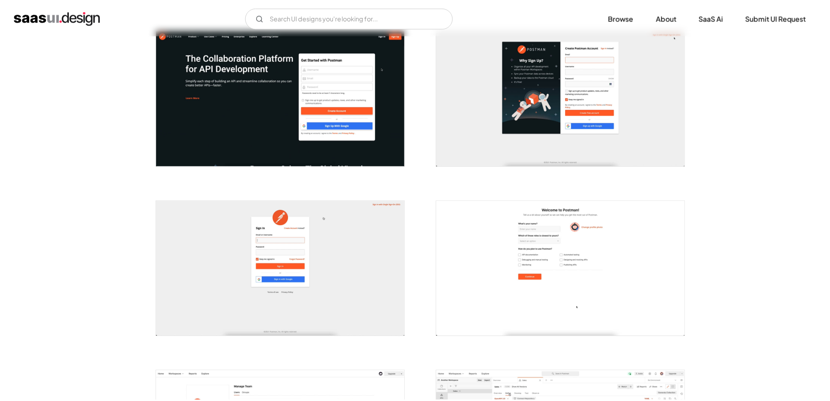
scroll to position [0, 0]
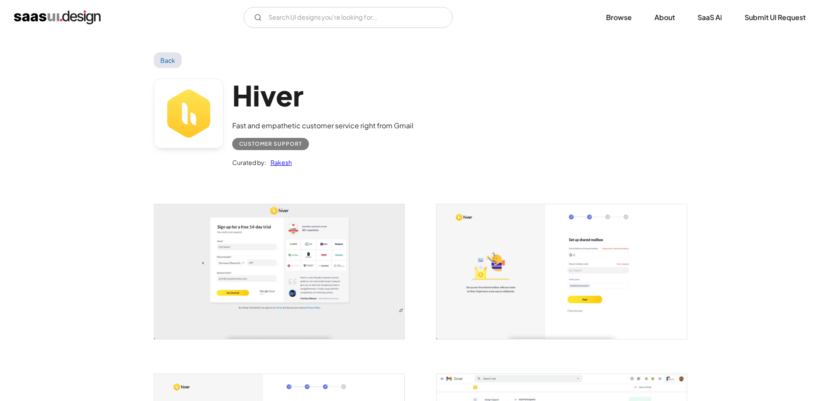
click at [314, 248] on img "open lightbox" at bounding box center [279, 271] width 250 height 135
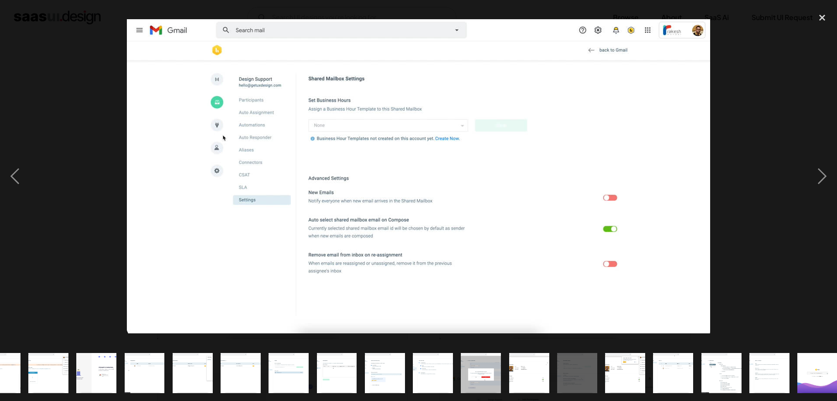
scroll to position [0, 276]
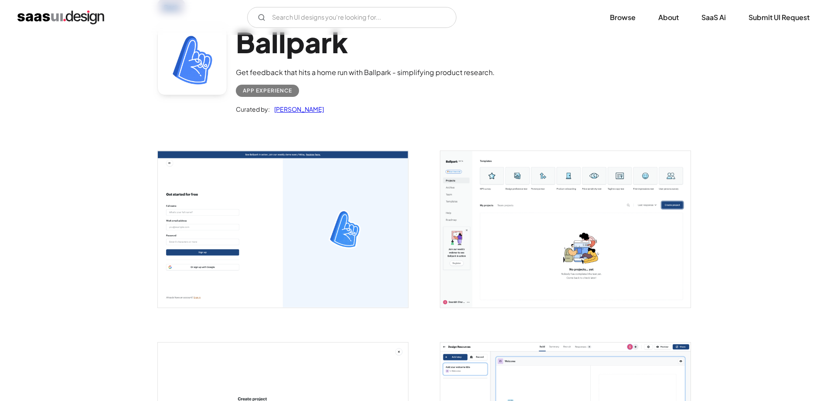
scroll to position [131, 0]
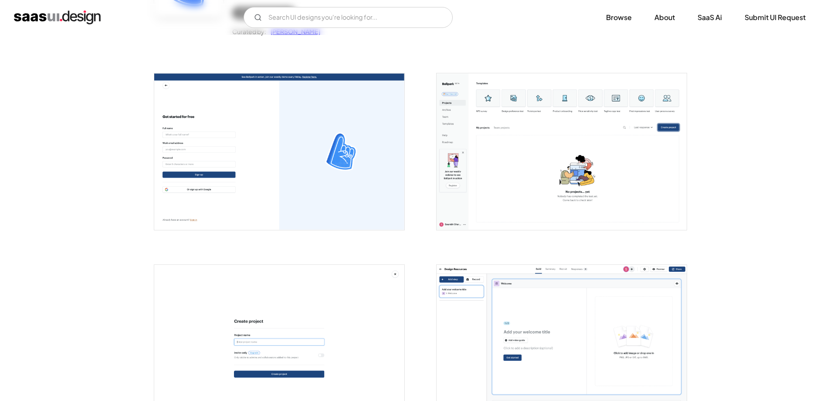
click at [266, 123] on img "open lightbox" at bounding box center [279, 151] width 250 height 156
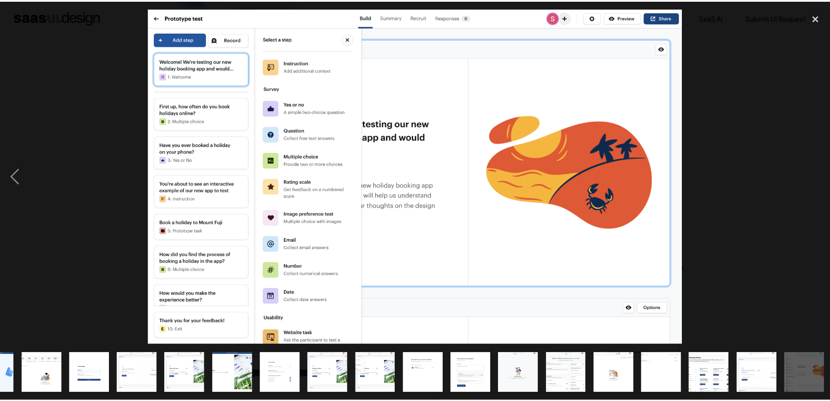
scroll to position [0, 36]
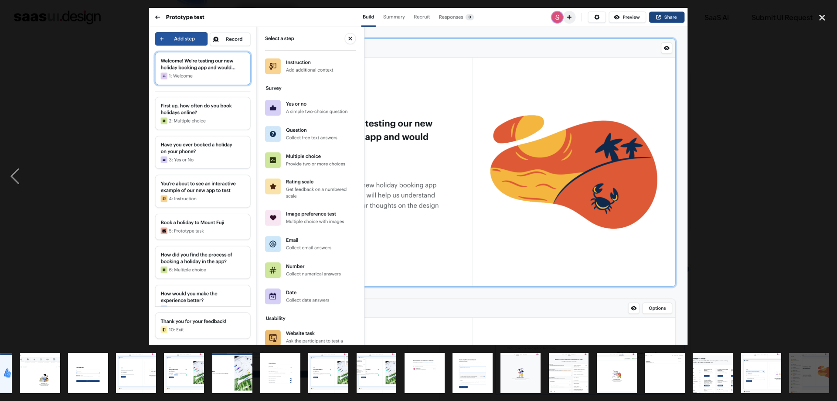
click at [535, 229] on img at bounding box center [418, 176] width 539 height 336
click at [727, 136] on div at bounding box center [418, 176] width 837 height 336
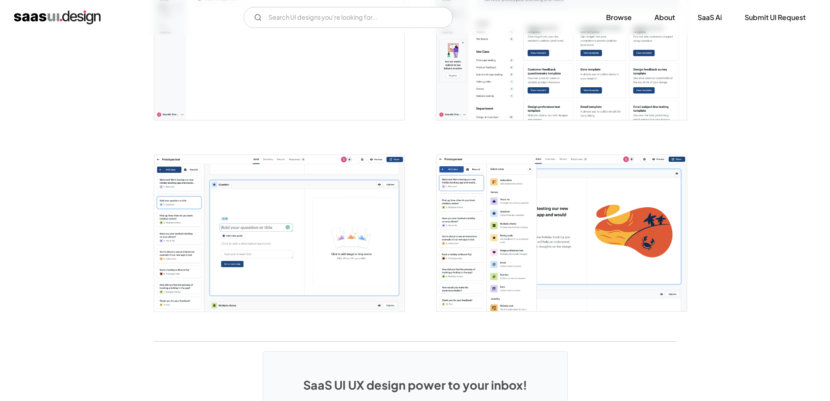
scroll to position [1656, 0]
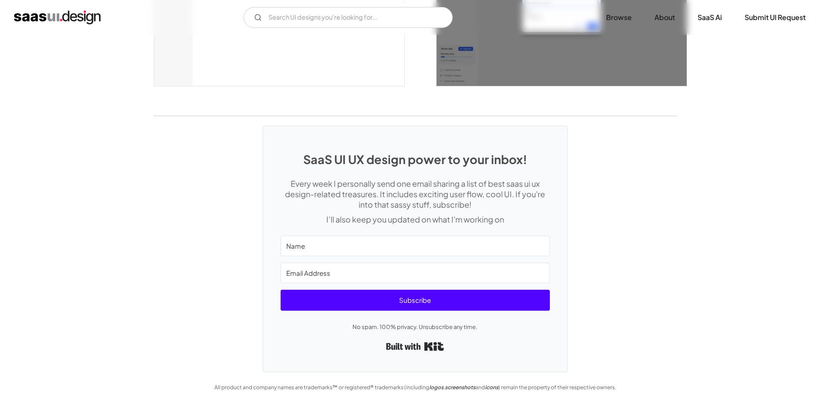
scroll to position [2380, 0]
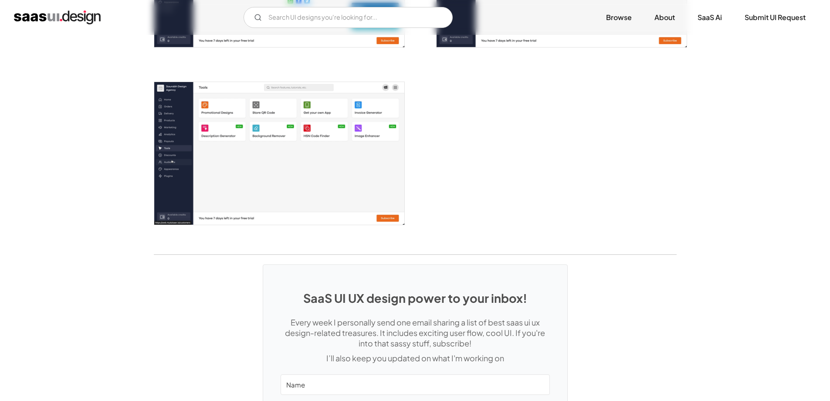
scroll to position [1526, 0]
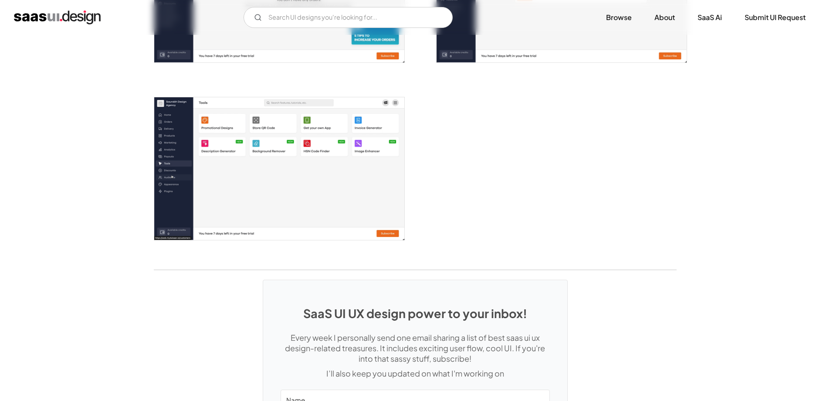
click at [330, 144] on img "open lightbox" at bounding box center [279, 168] width 250 height 143
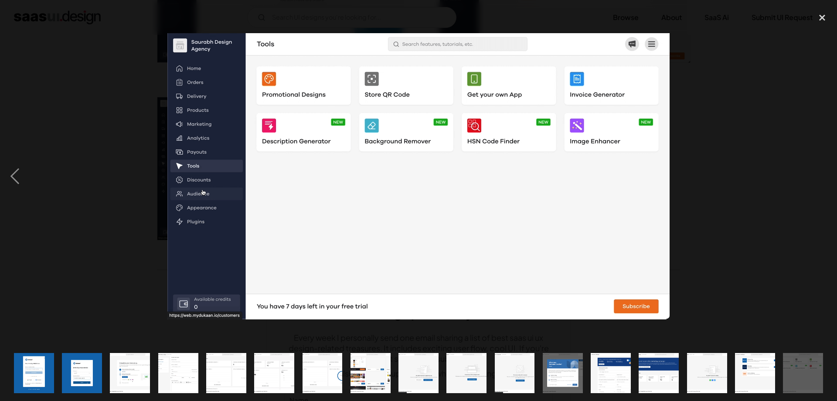
click at [96, 97] on div at bounding box center [418, 176] width 837 height 336
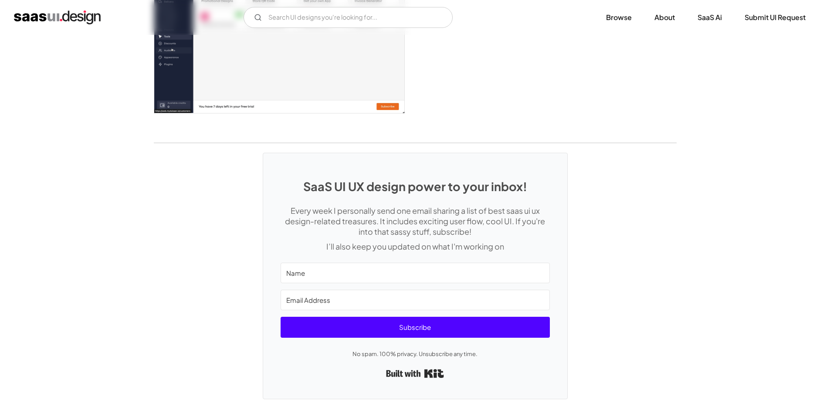
scroll to position [1681, 0]
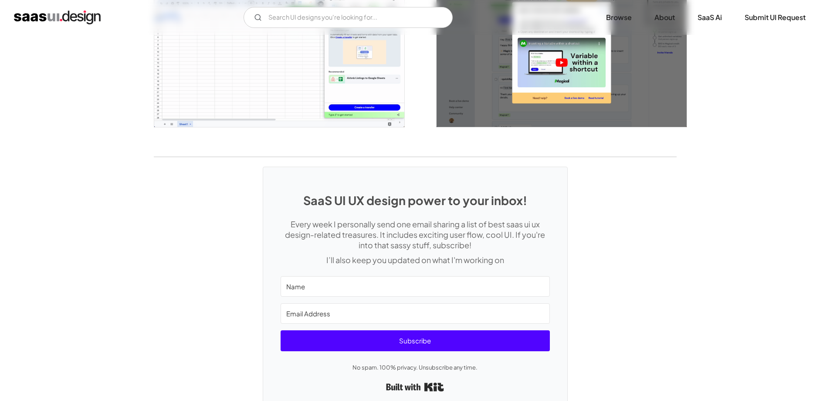
scroll to position [1991, 0]
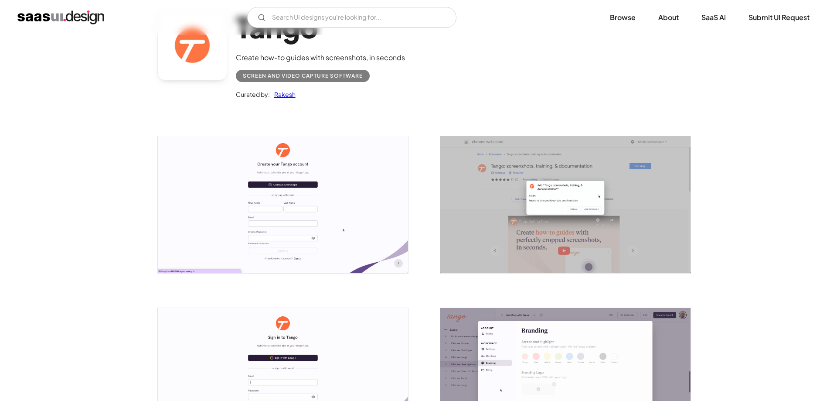
scroll to position [87, 0]
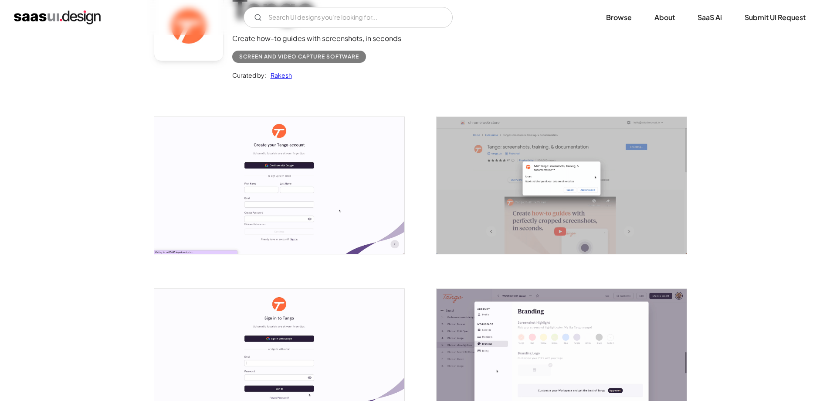
click at [302, 169] on img "open lightbox" at bounding box center [279, 185] width 250 height 137
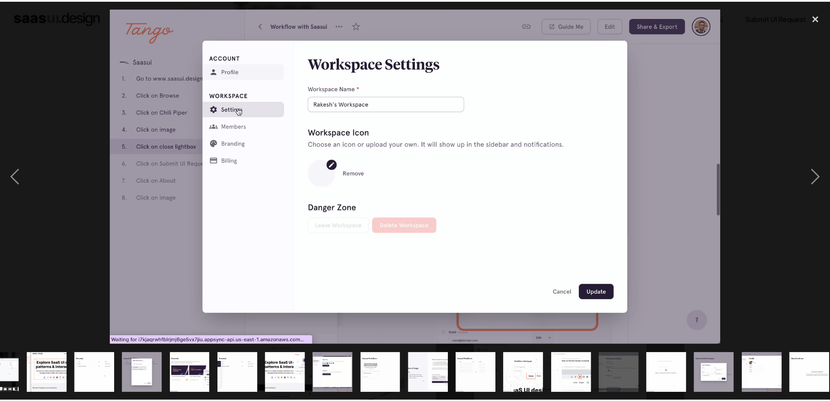
scroll to position [0, 228]
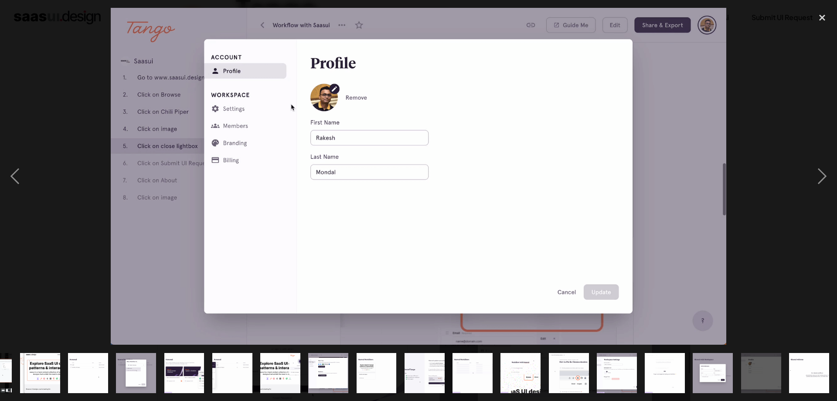
click at [804, 26] on div at bounding box center [418, 176] width 837 height 336
click at [810, 14] on div "close lightbox" at bounding box center [822, 17] width 30 height 19
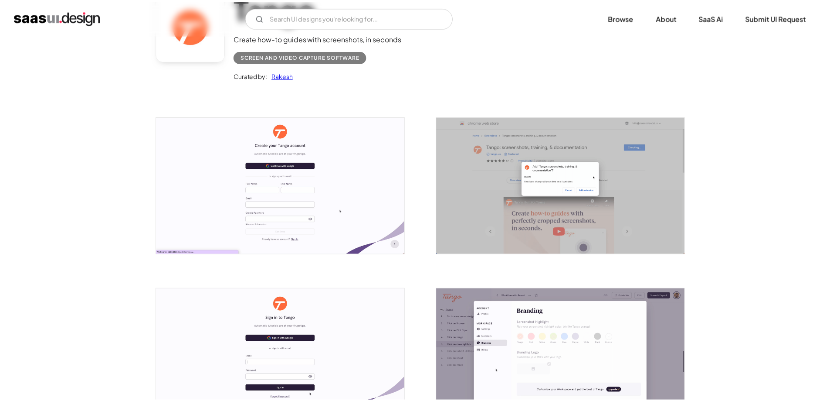
scroll to position [0, 0]
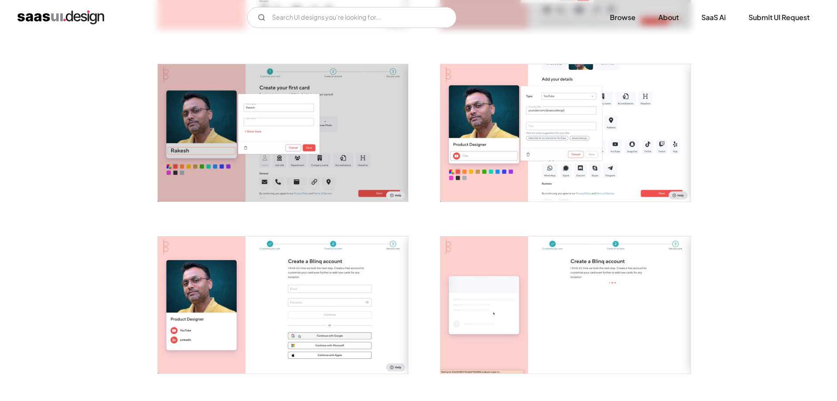
scroll to position [479, 0]
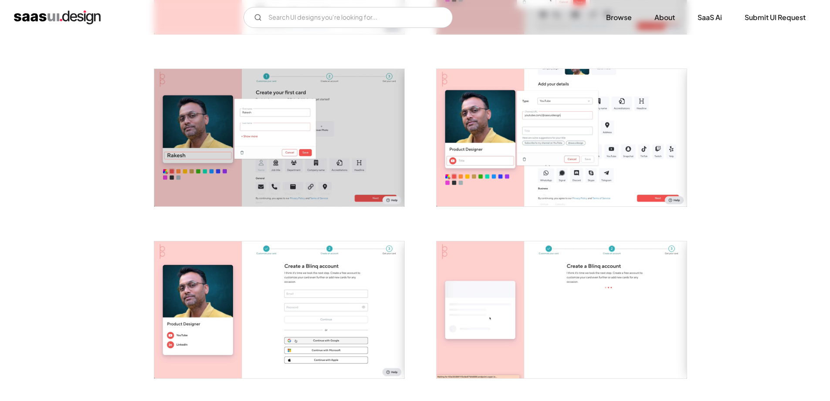
click at [255, 131] on img "open lightbox" at bounding box center [279, 137] width 250 height 137
